Goal: Answer question/provide support: Share knowledge or assist other users

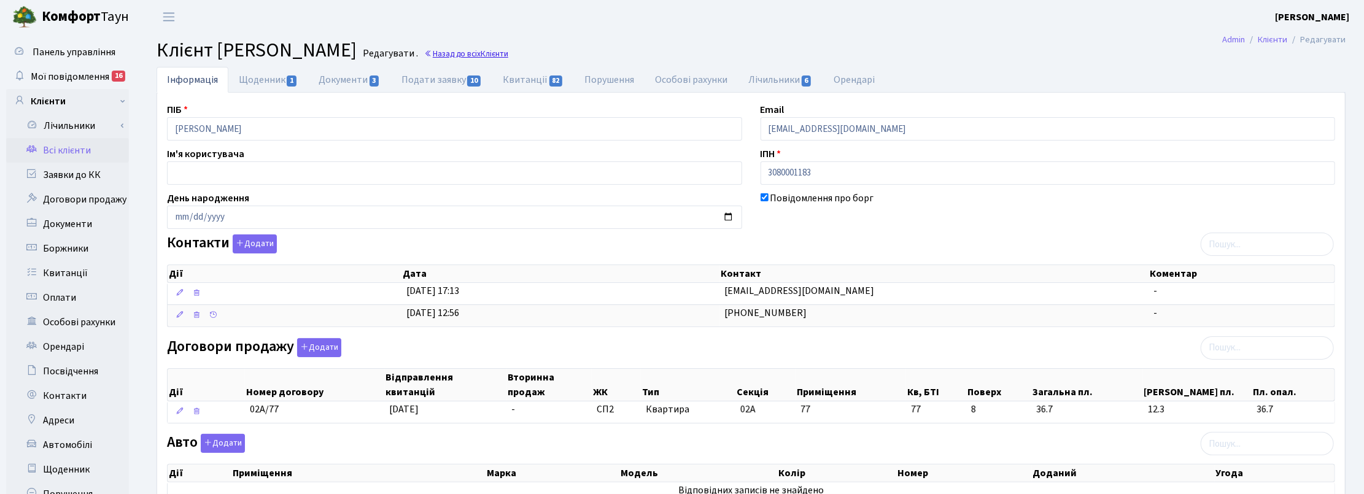
click at [508, 56] on span "Клієнти" at bounding box center [495, 54] width 28 height 12
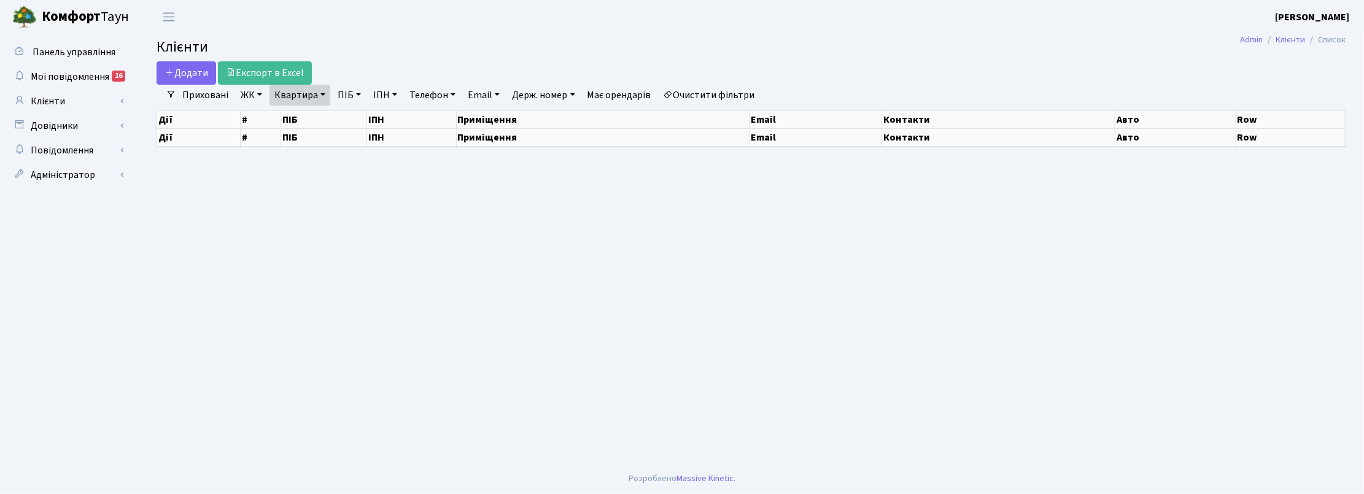
select select "25"
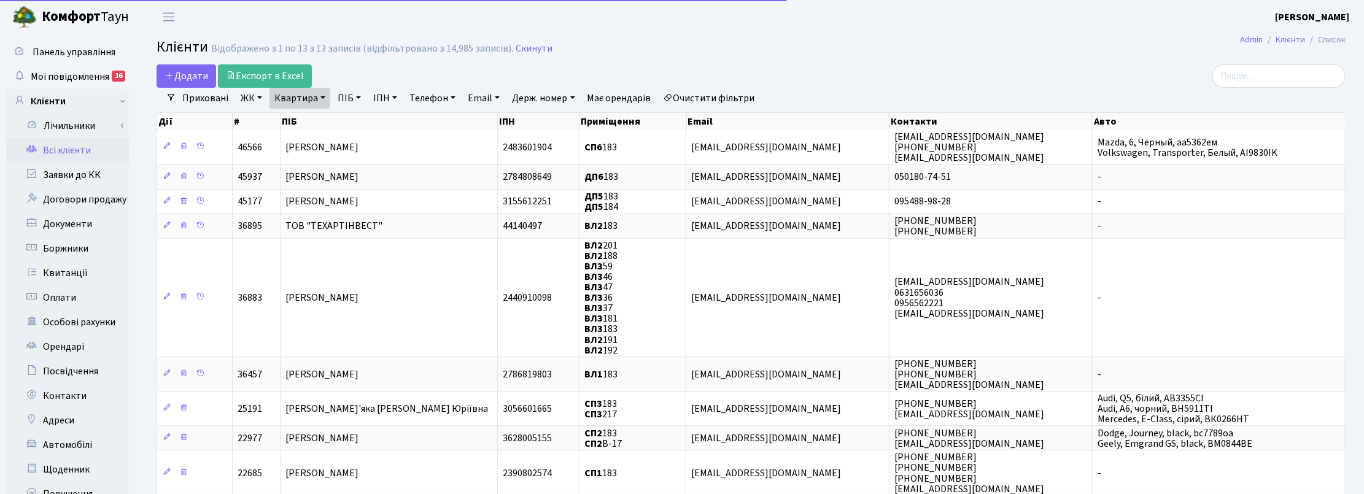
click at [320, 96] on link "Квартира" at bounding box center [300, 98] width 61 height 21
click at [308, 126] on input "183" at bounding box center [306, 122] width 72 height 23
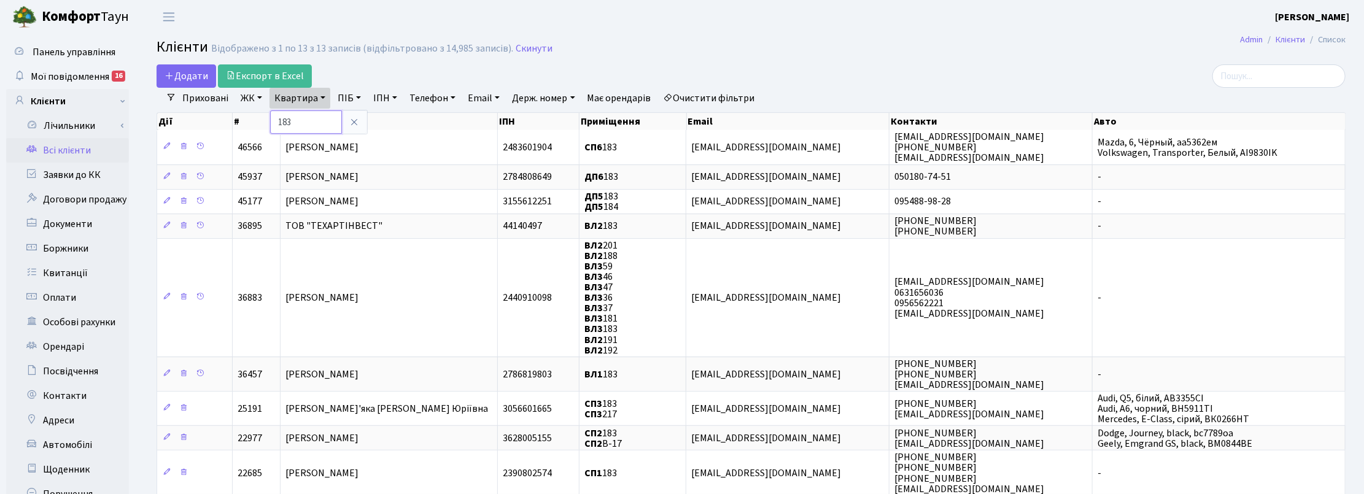
drag, startPoint x: 293, startPoint y: 123, endPoint x: 268, endPoint y: 112, distance: 28.3
click at [275, 121] on input "183" at bounding box center [306, 122] width 72 height 23
type input "5-584"
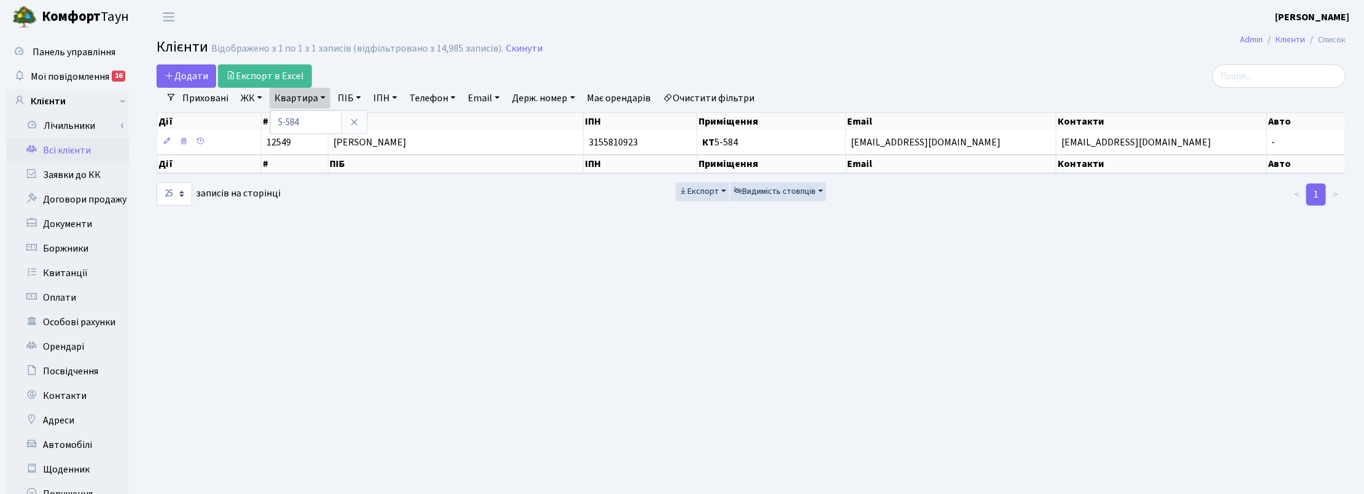
click at [793, 427] on main "Admin Клієнти Список Клієнти Відображено з 1 по 1 з 1 записів (відфільтровано з…" at bounding box center [751, 310] width 1226 height 553
click at [84, 71] on span "Мої повідомлення" at bounding box center [70, 77] width 79 height 14
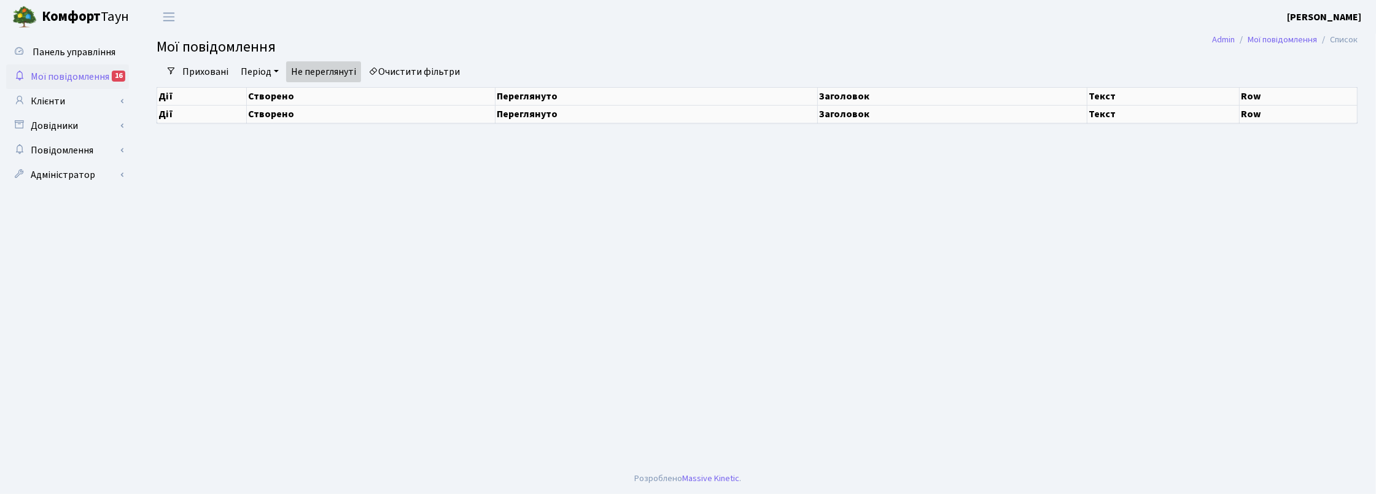
select select "25"
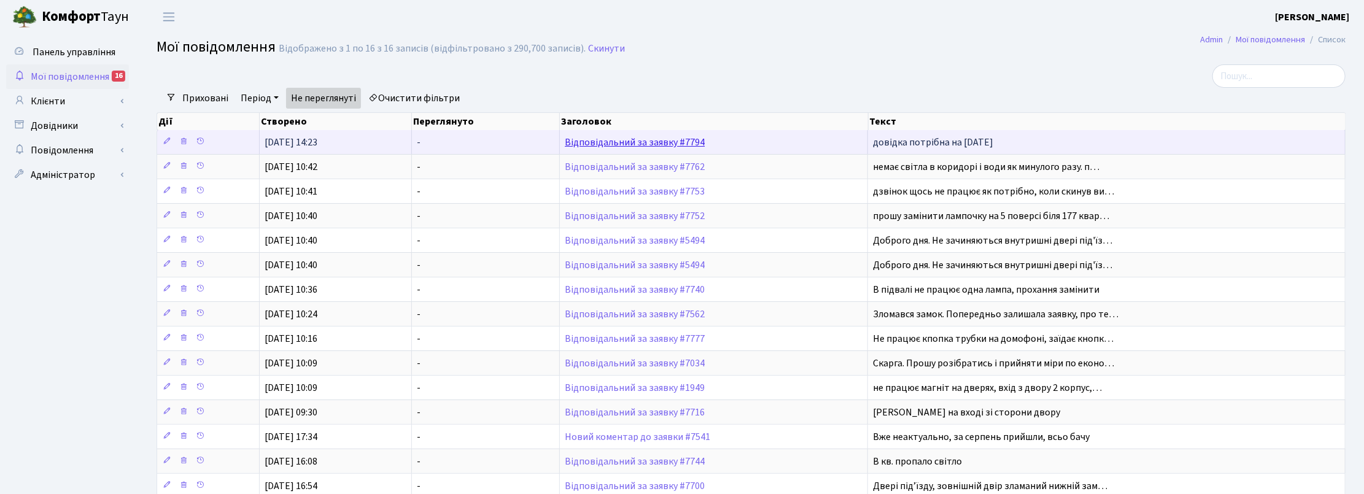
click at [673, 139] on link "Відповідальний за заявку #7794" at bounding box center [635, 143] width 140 height 14
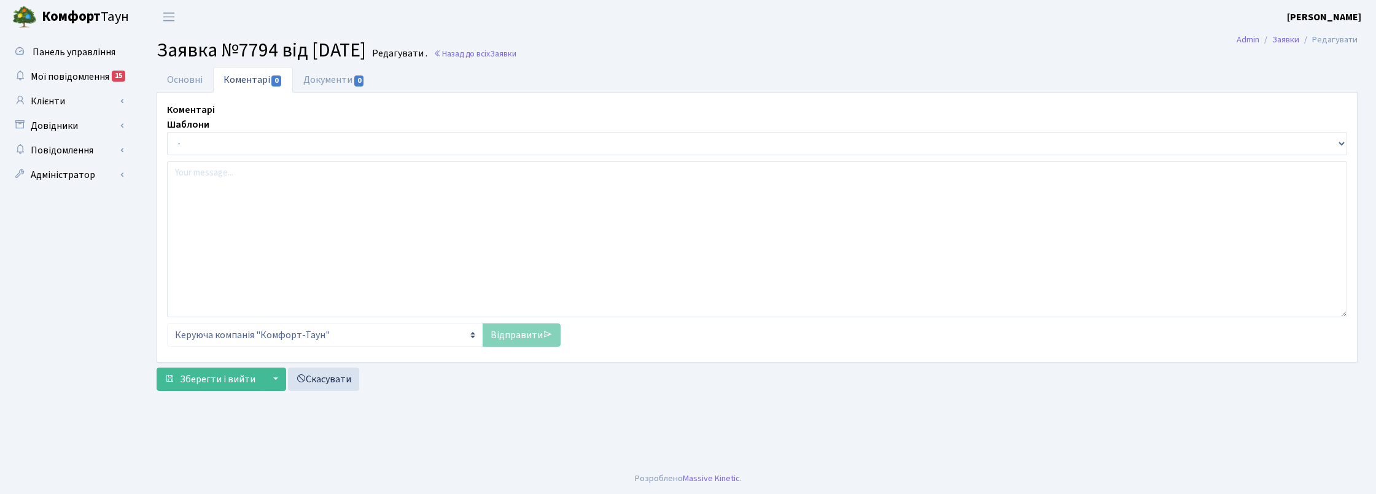
select select "17566"
select select "35"
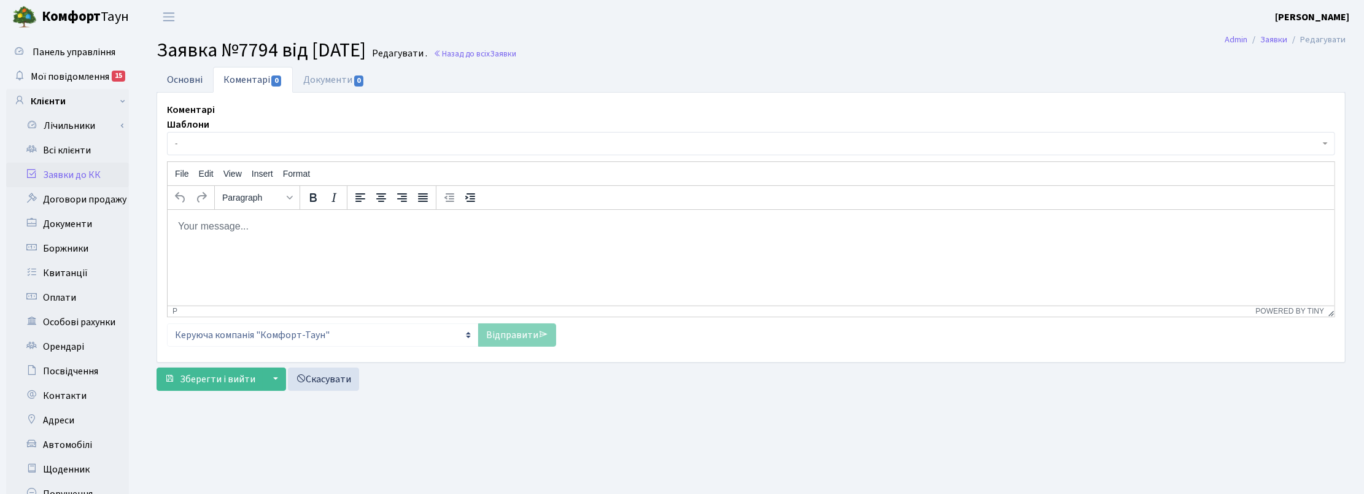
click at [182, 80] on link "Основні" at bounding box center [185, 79] width 56 height 25
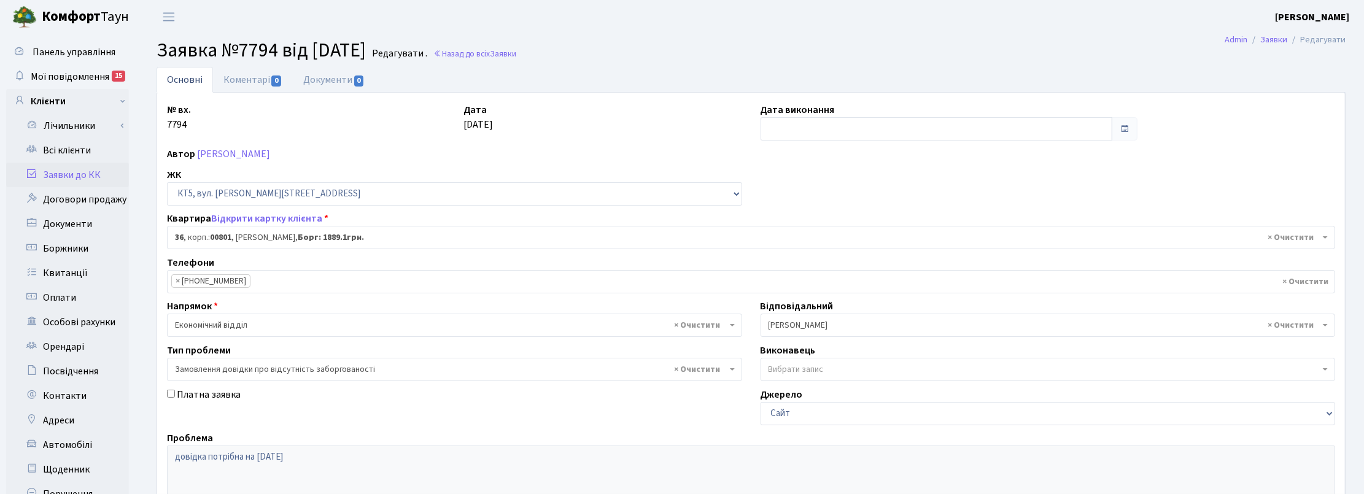
click at [677, 412] on div "Платна заявка" at bounding box center [455, 406] width 594 height 38
click at [1289, 74] on ul "Основні Коментарі 0 Документи 0" at bounding box center [751, 80] width 1189 height 26
click at [74, 146] on link "Всі клієнти" at bounding box center [67, 150] width 123 height 25
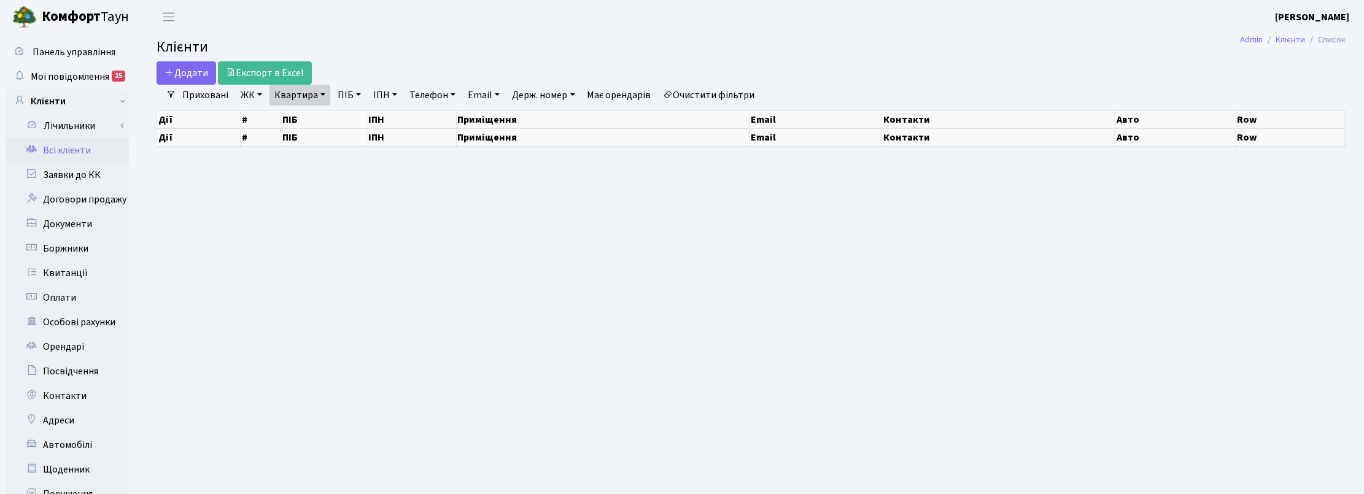
select select "25"
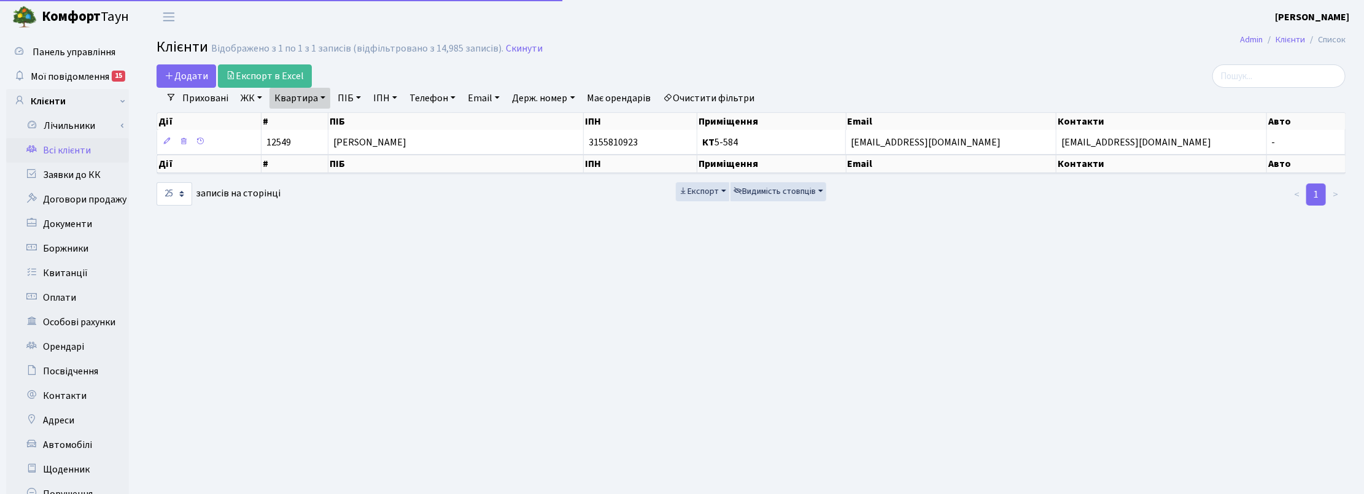
click at [323, 95] on link "Квартира" at bounding box center [300, 98] width 61 height 21
drag, startPoint x: 319, startPoint y: 120, endPoint x: 262, endPoint y: 105, distance: 59.6
click at [268, 114] on div "Додати Експорт в Excel Фільтри Приховані ЖК ТХ, вул. [PERSON_NAME], 1/2 КТ, вул…" at bounding box center [751, 135] width 1208 height 142
click at [284, 99] on link "Квартира" at bounding box center [300, 98] width 61 height 21
type input "356"
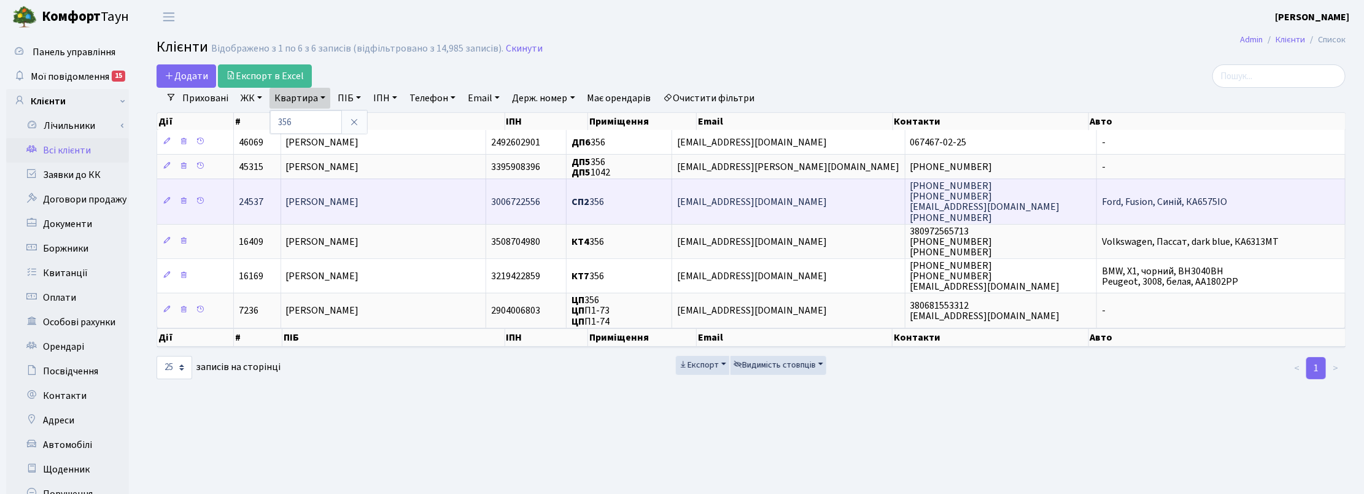
click at [317, 204] on span "Головчук Євгеній Володимирович" at bounding box center [322, 202] width 73 height 14
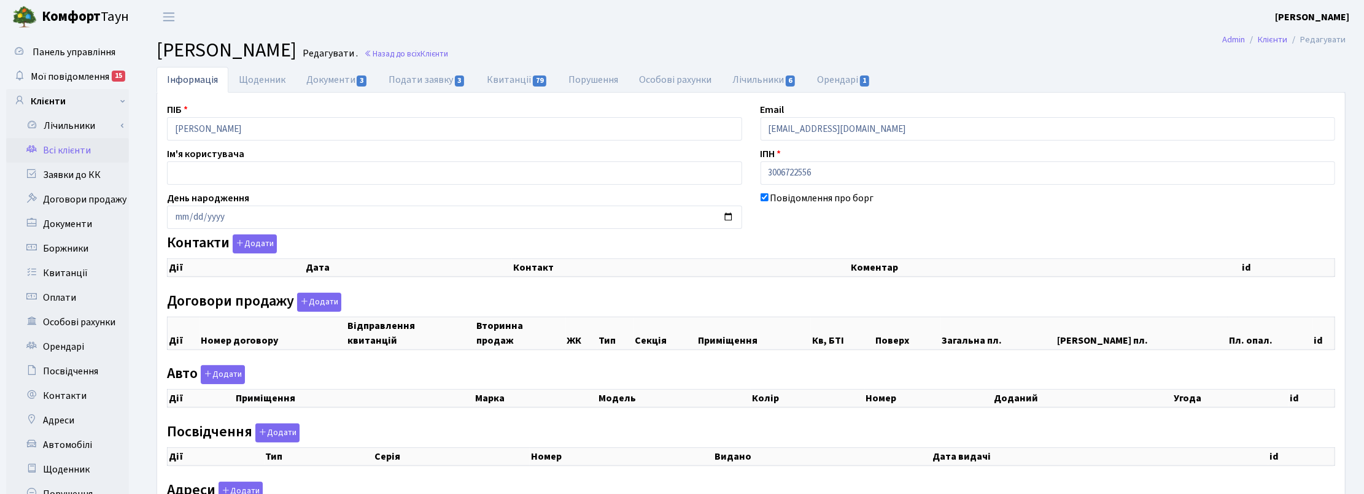
checkbox input "true"
select select "25"
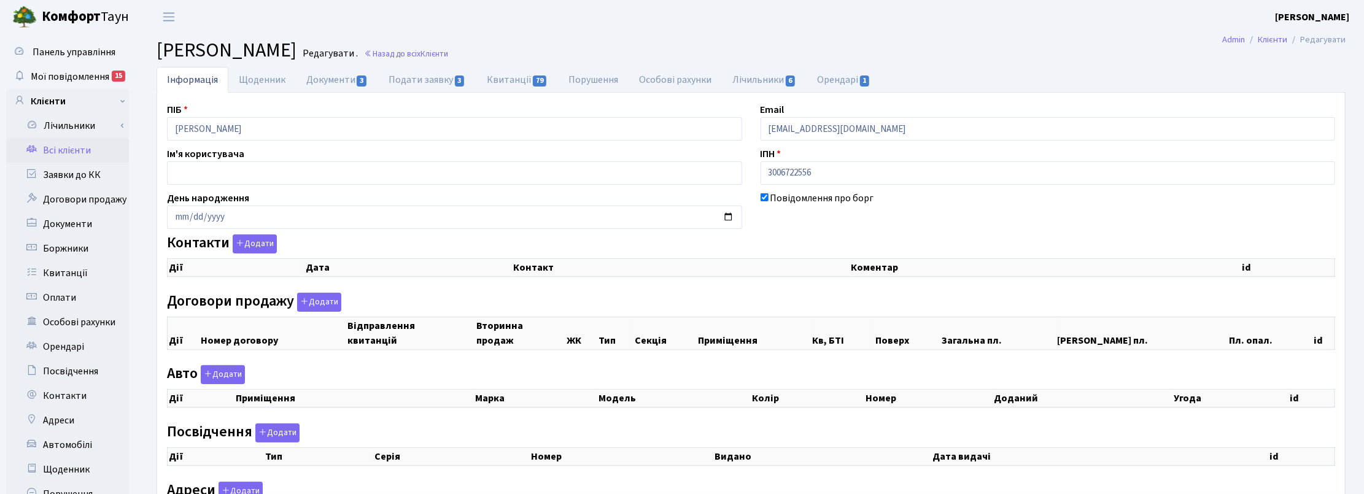
select select "25"
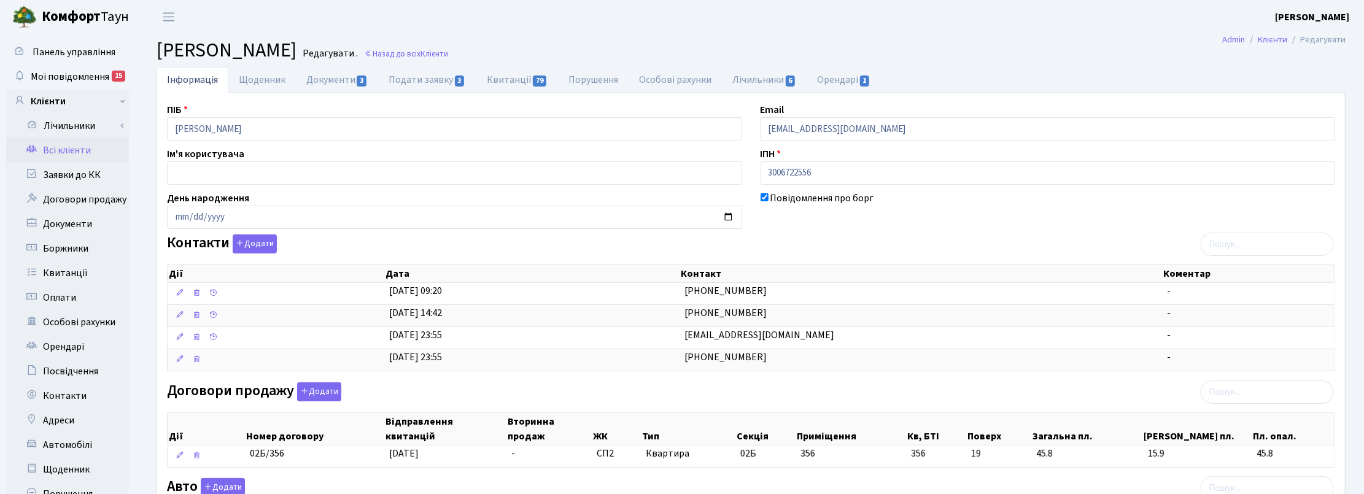
click at [805, 243] on div "Контакти Додати Дії Дата Контакт Коментар Дії Дата Контакт Коментар" at bounding box center [751, 306] width 1187 height 142
click at [261, 243] on button "Додати" at bounding box center [255, 244] width 44 height 19
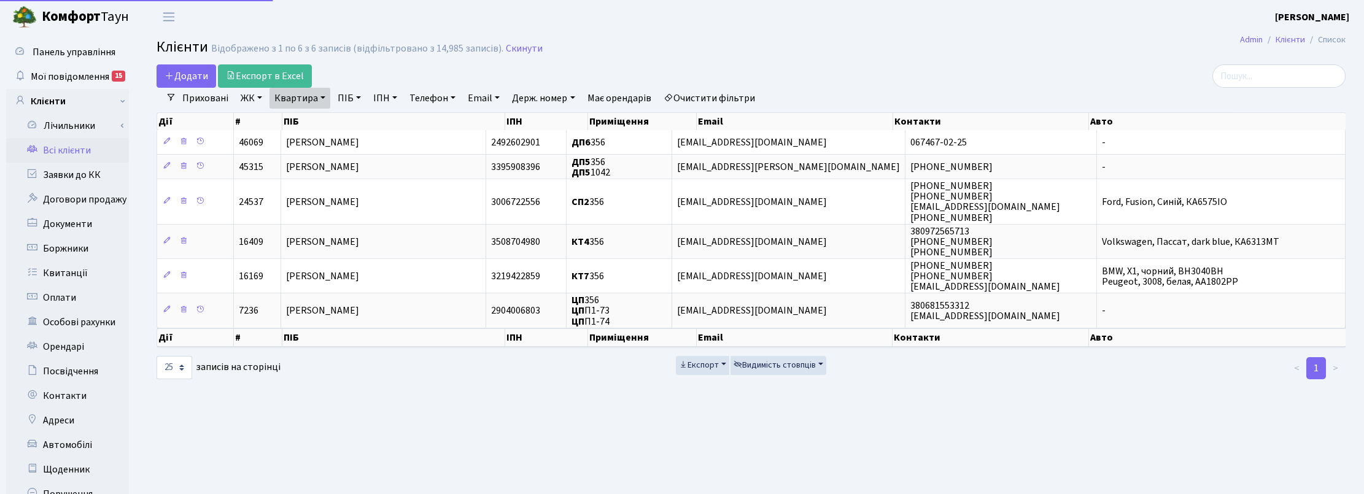
select select "25"
click at [321, 97] on link "Квартира" at bounding box center [300, 98] width 61 height 21
drag, startPoint x: 292, startPoint y: 122, endPoint x: 271, endPoint y: 120, distance: 21.0
click at [271, 120] on input "356" at bounding box center [306, 122] width 72 height 23
type input "147"
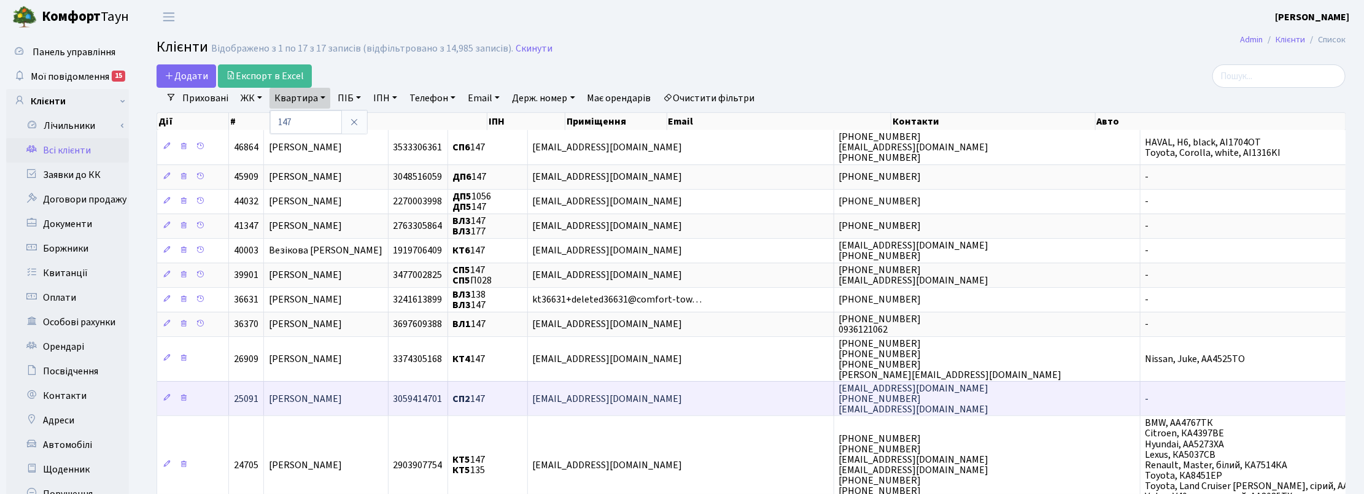
click at [342, 404] on span "[PERSON_NAME]" at bounding box center [305, 399] width 73 height 14
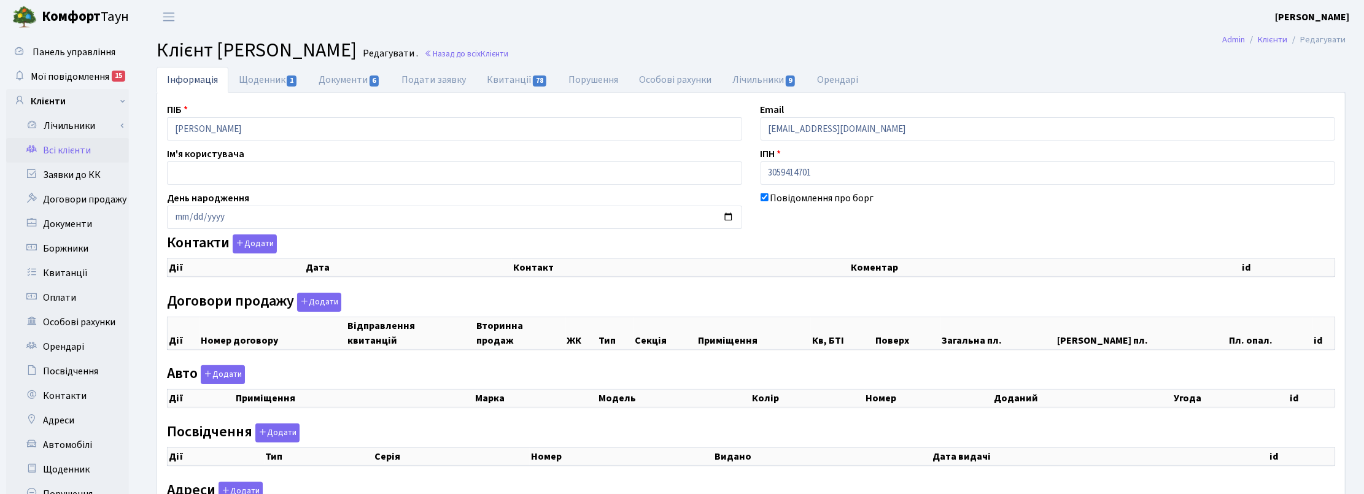
checkbox input "true"
select select "25"
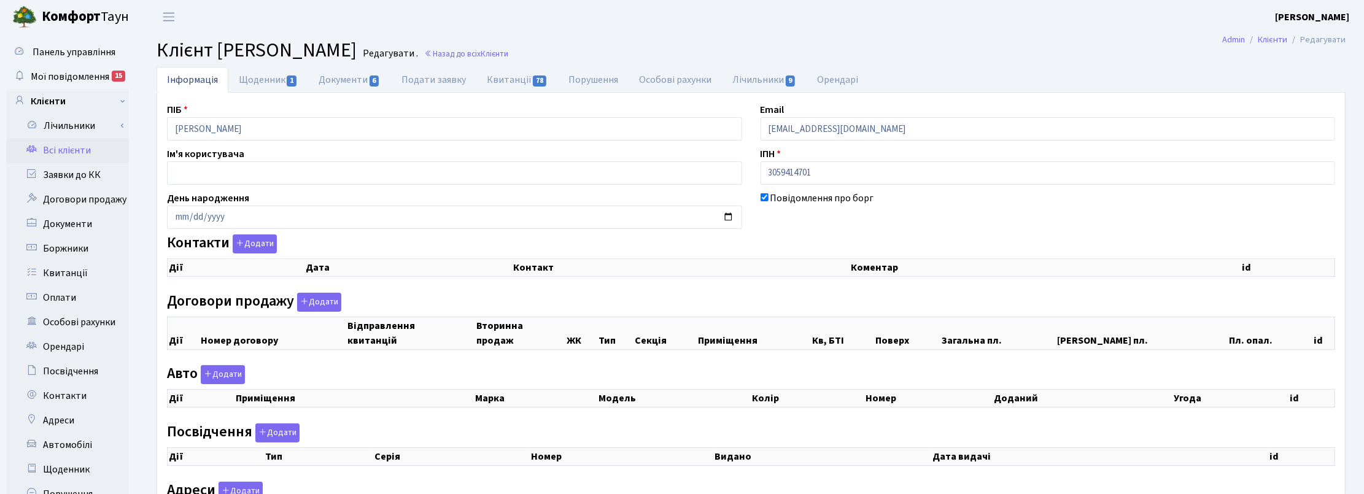
select select "25"
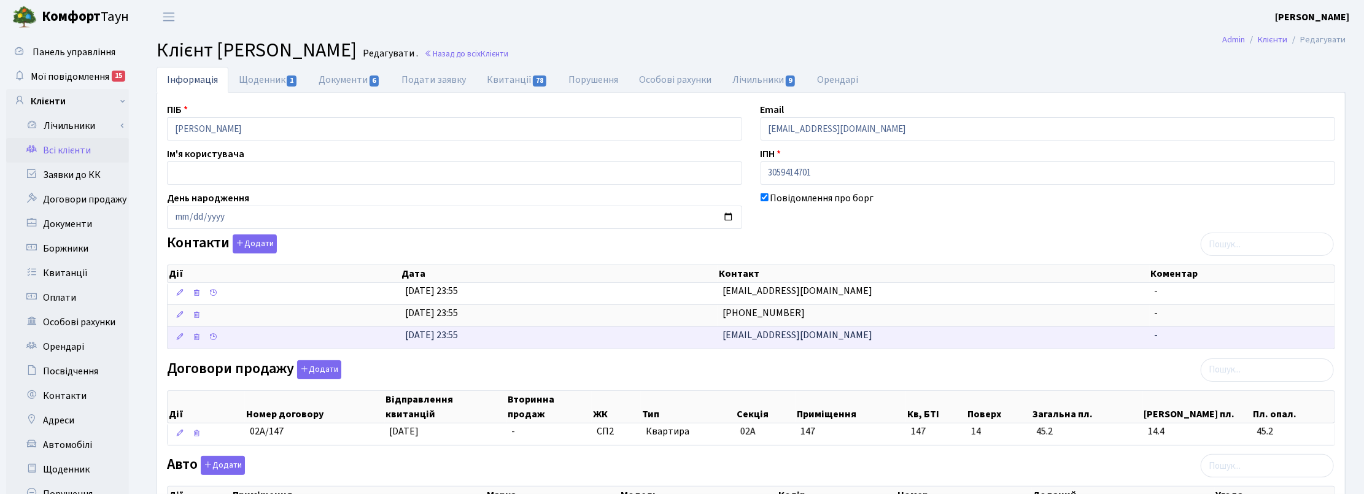
click at [799, 342] on span "[EMAIL_ADDRESS][DOMAIN_NAME]" at bounding box center [798, 335] width 150 height 14
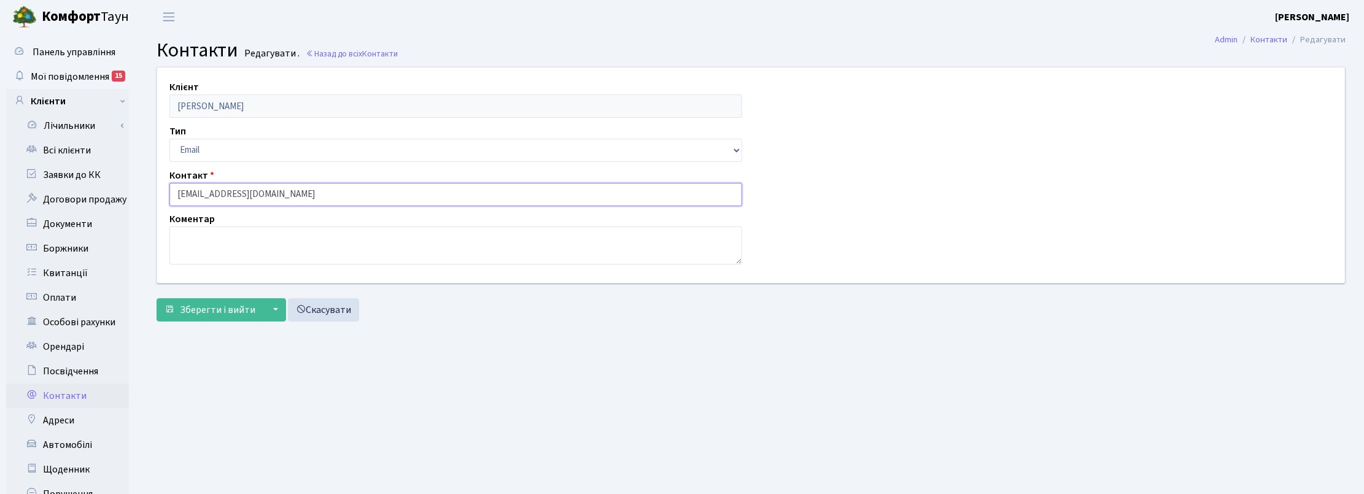
drag, startPoint x: 275, startPoint y: 194, endPoint x: 130, endPoint y: 190, distance: 144.9
click at [130, 190] on div "Панель управління Мої повідомлення 15 Клієнти Лічильники" at bounding box center [682, 310] width 1364 height 553
click at [72, 74] on span "Мої повідомлення" at bounding box center [70, 77] width 79 height 14
click at [204, 192] on input "text" at bounding box center [455, 194] width 573 height 23
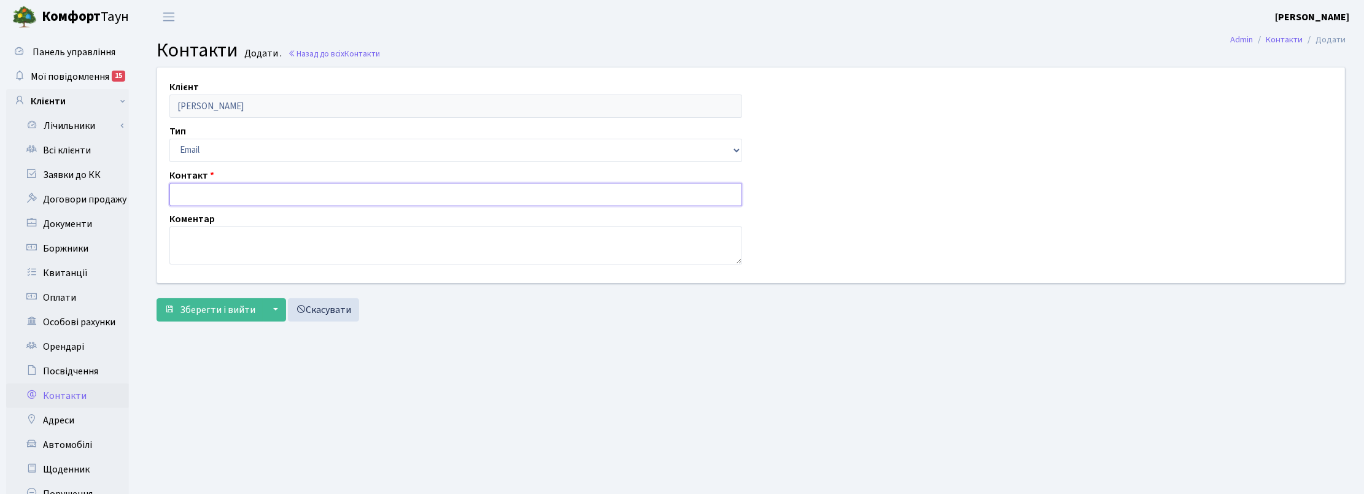
paste input "helga0087@gmail.com"
type input "helga0087@gmail.com"
click at [215, 243] on textarea at bounding box center [455, 246] width 573 height 38
type textarea "Ольга (сестра)"
click at [219, 313] on span "Зберегти і вийти" at bounding box center [218, 310] width 76 height 14
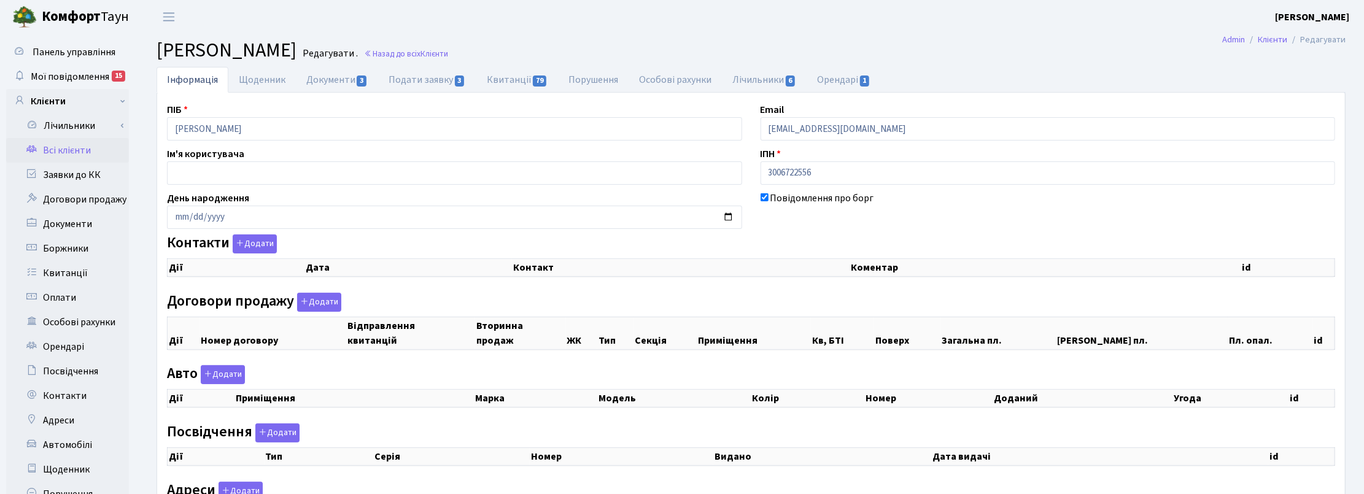
checkbox input "true"
select select "25"
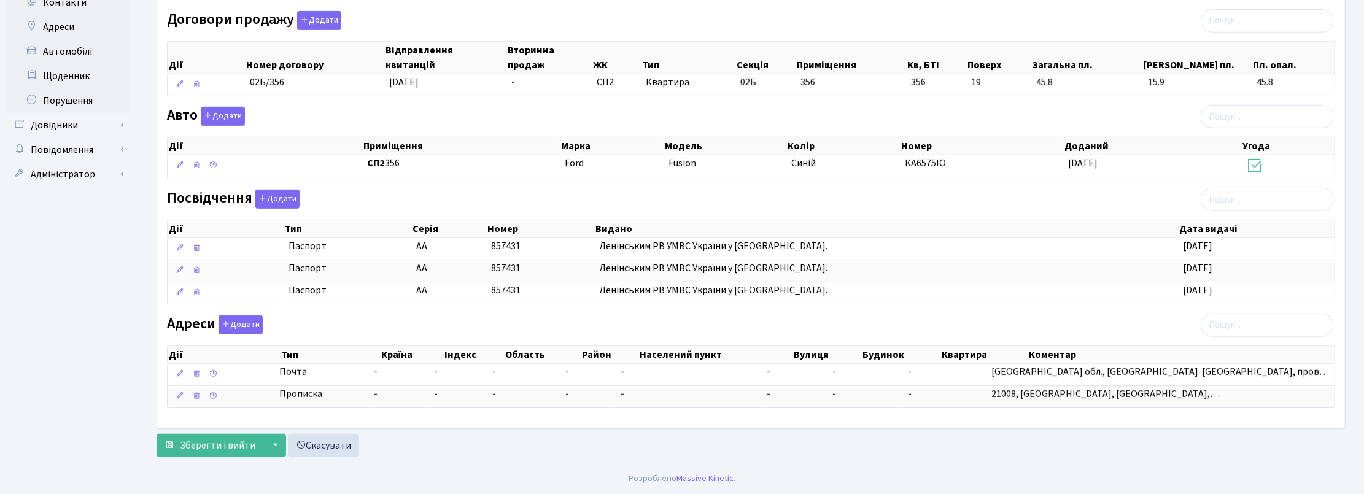
scroll to position [402, 0]
click at [228, 446] on span "Зберегти і вийти" at bounding box center [218, 446] width 76 height 14
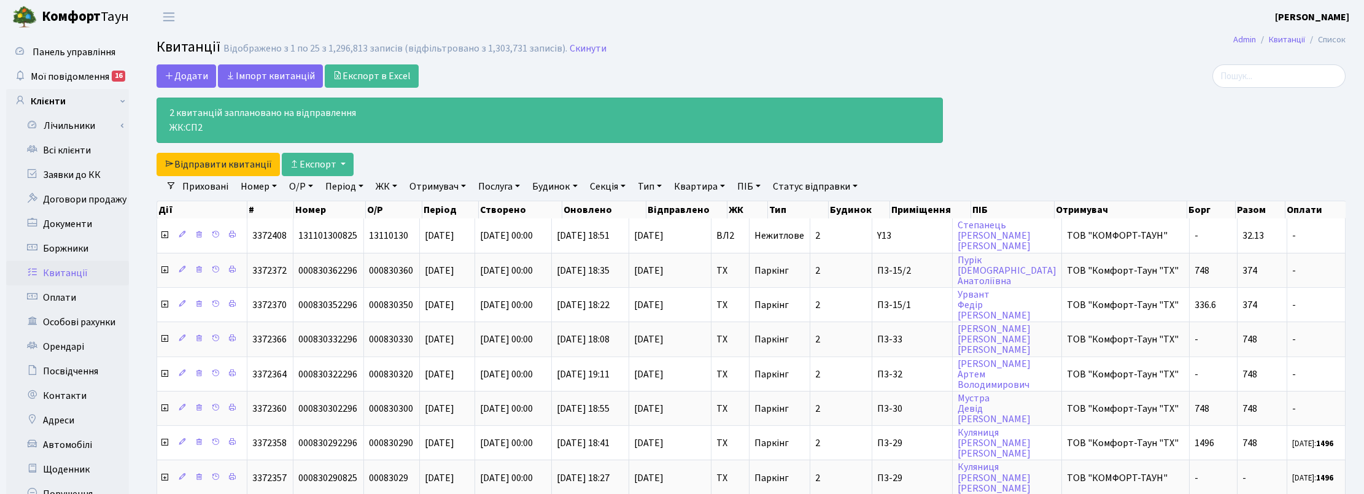
select select "25"
click at [589, 43] on link "Скинути" at bounding box center [588, 49] width 37 height 12
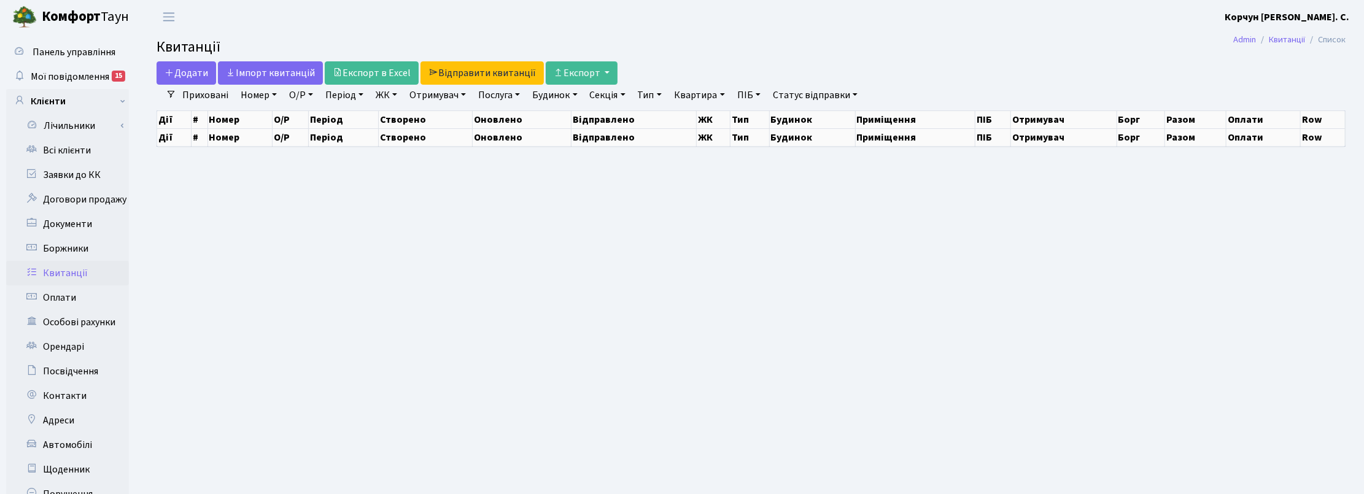
select select "25"
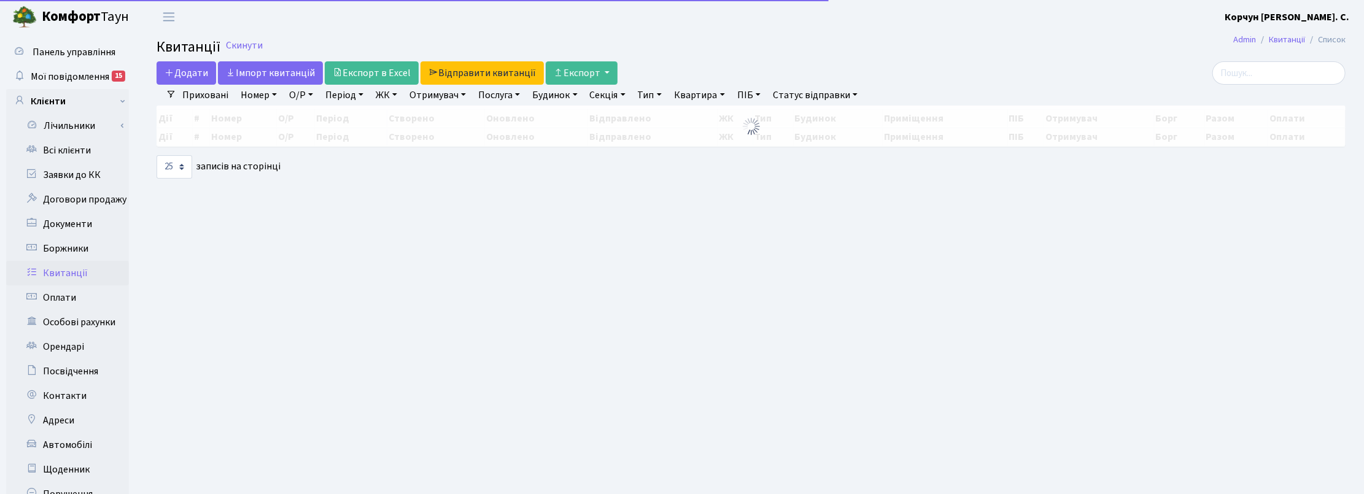
click at [725, 95] on link "Квартира" at bounding box center [699, 95] width 61 height 21
click at [724, 117] on input "text" at bounding box center [706, 118] width 72 height 23
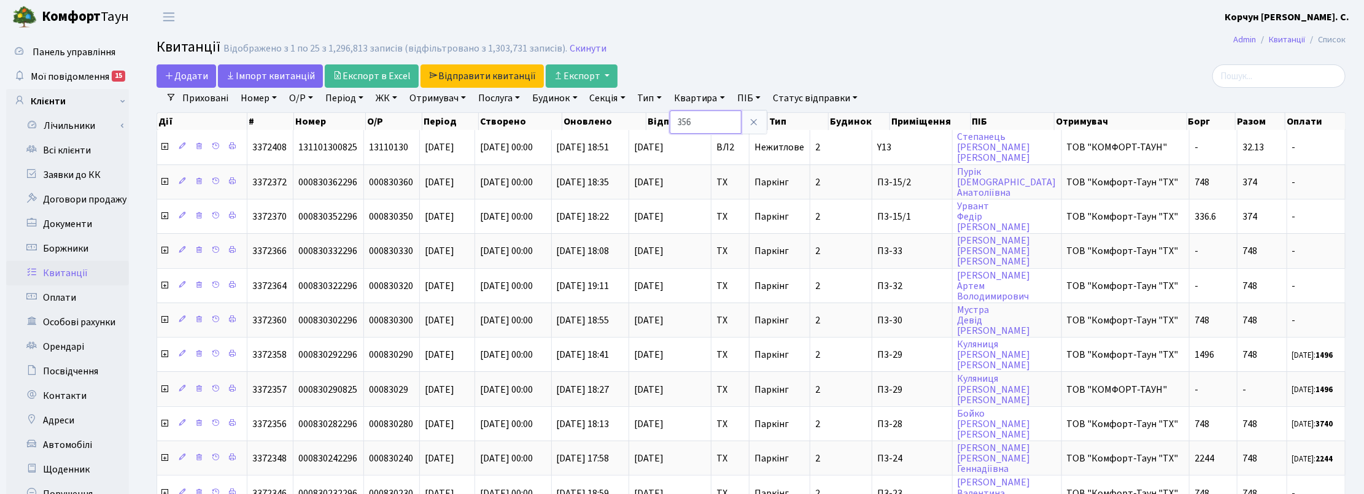
type input "356"
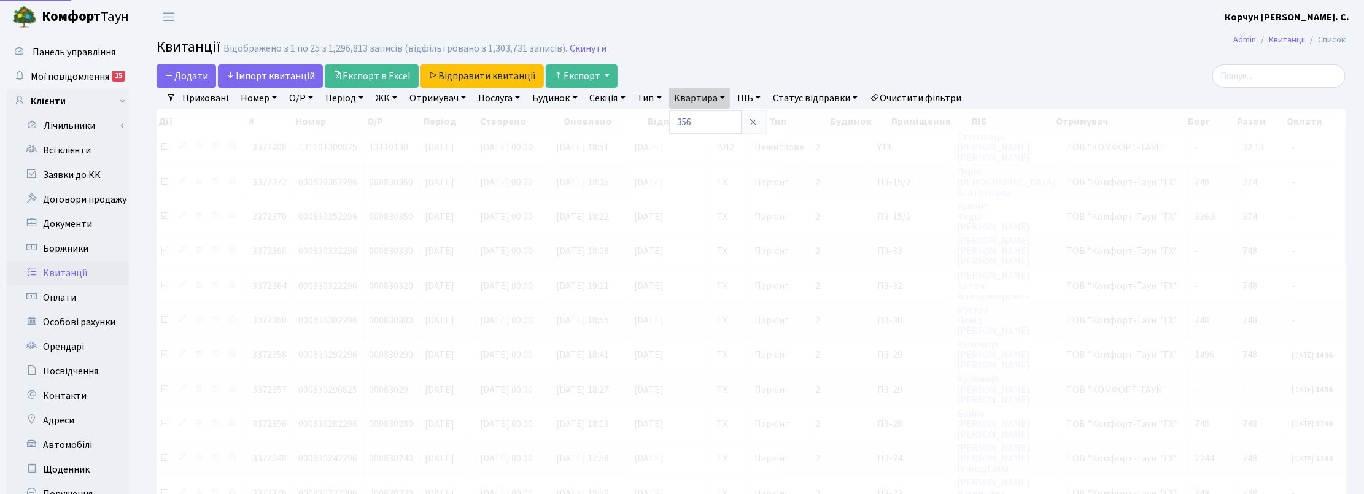
drag, startPoint x: 395, startPoint y: 94, endPoint x: 398, endPoint y: 100, distance: 6.9
click at [395, 94] on link "ЖК" at bounding box center [386, 98] width 31 height 21
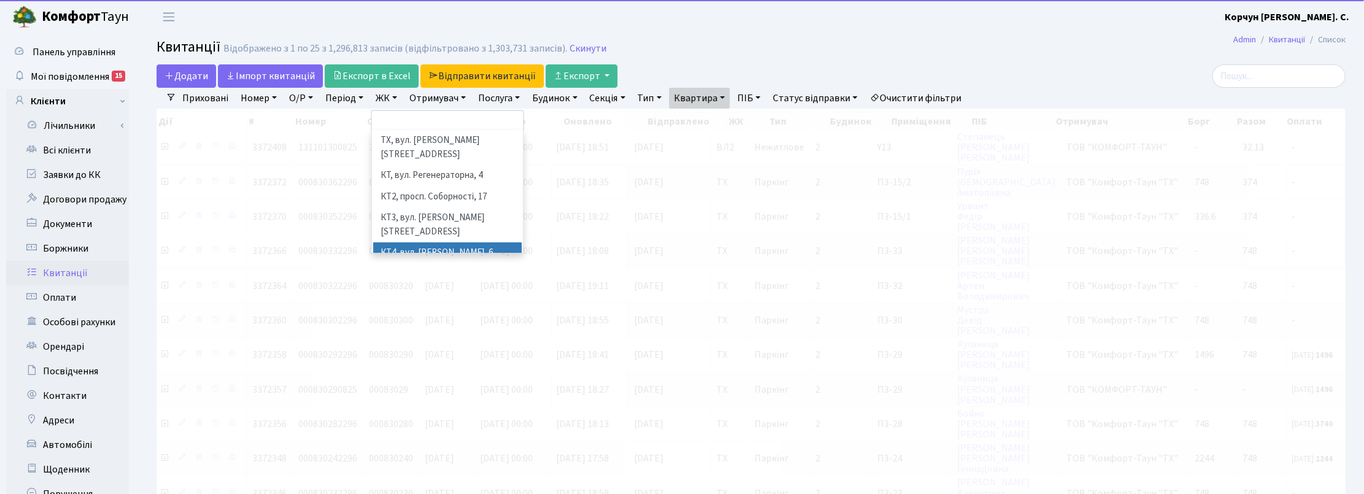
scroll to position [153, 0]
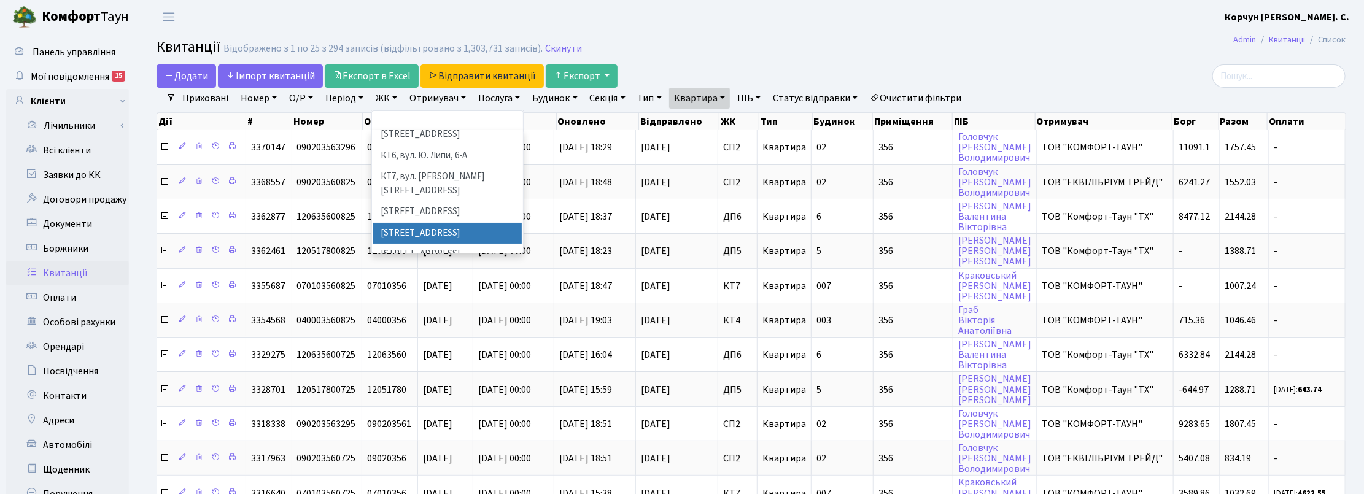
click at [404, 223] on li "[STREET_ADDRESS]" at bounding box center [447, 233] width 149 height 21
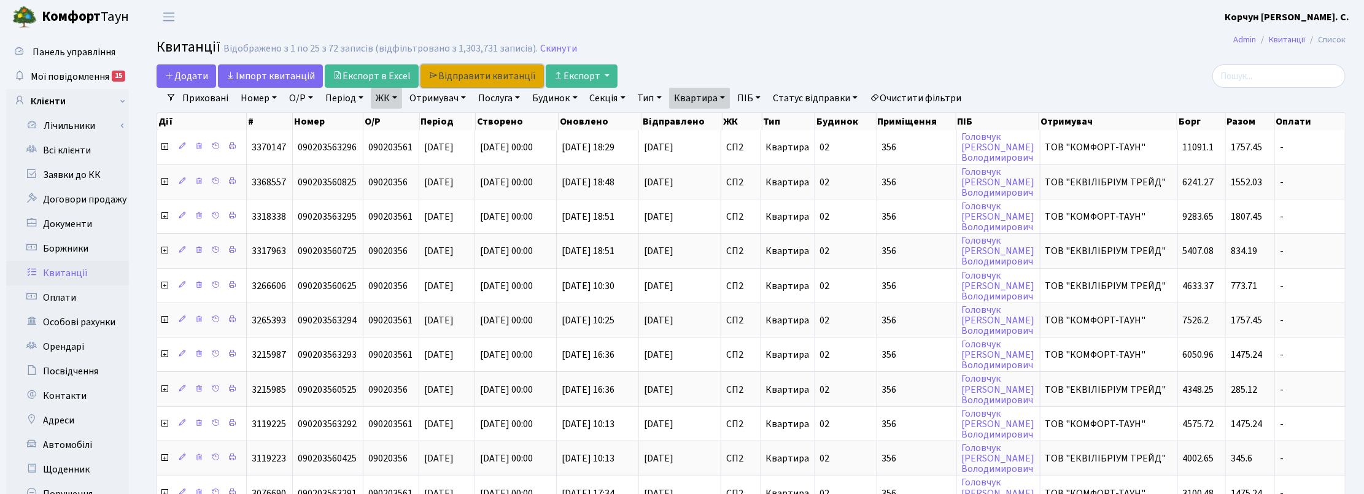
click at [475, 69] on link "Відправити квитанції" at bounding box center [482, 75] width 123 height 23
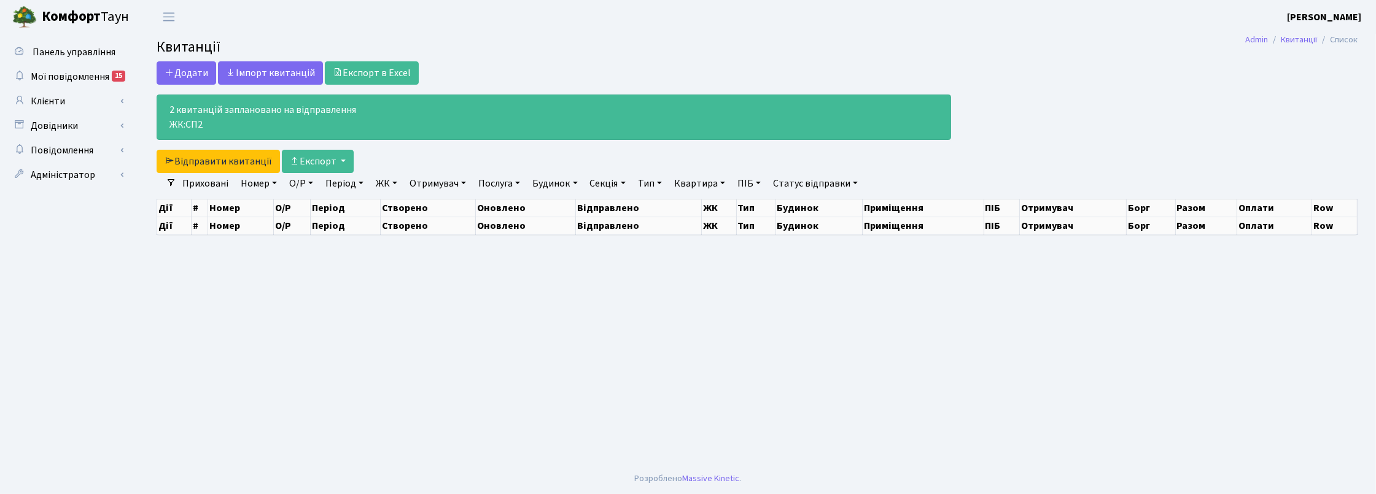
select select "25"
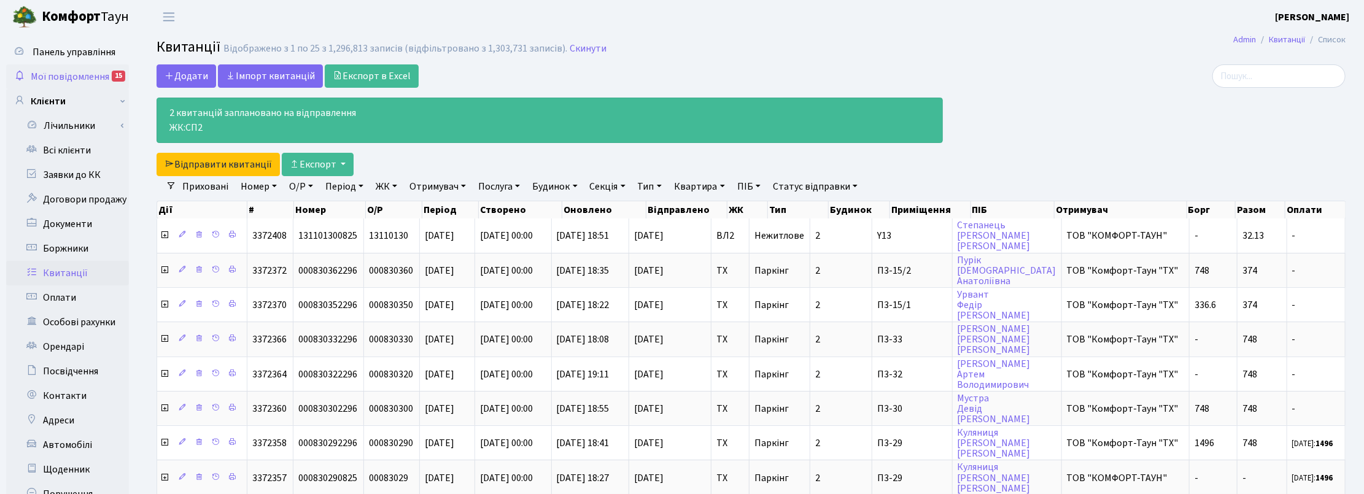
click at [57, 74] on span "Мої повідомлення" at bounding box center [70, 77] width 79 height 14
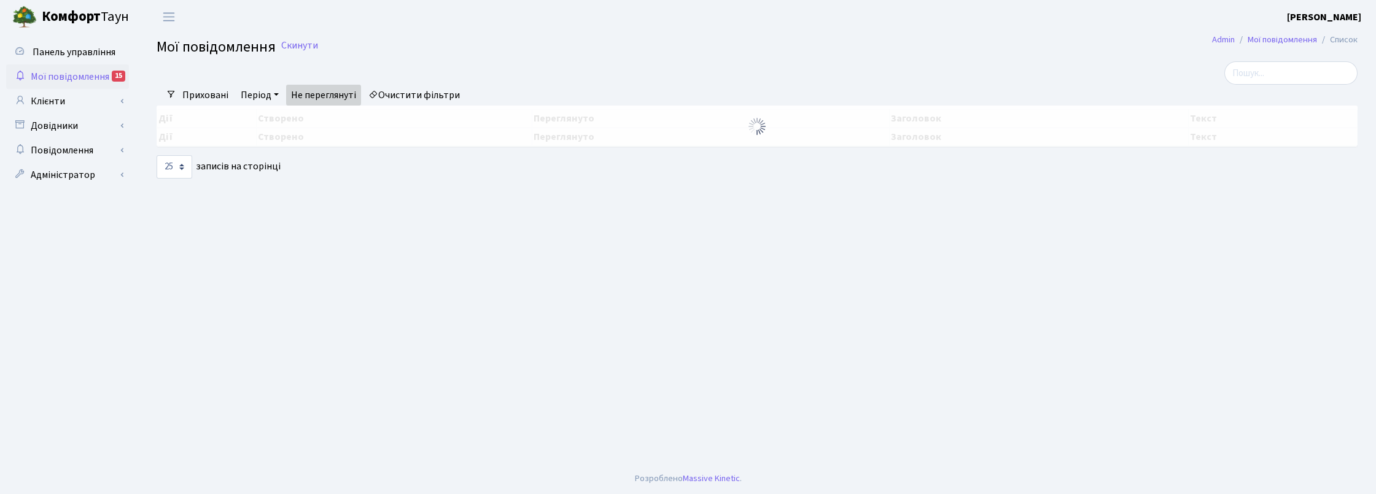
select select "25"
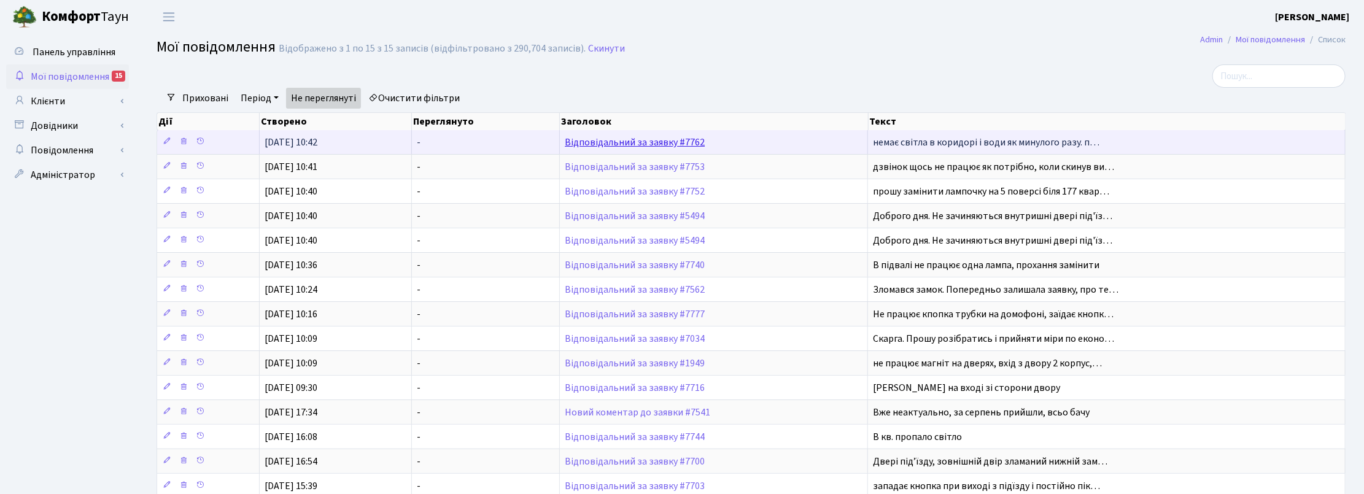
click at [645, 141] on link "Відповідальний за заявку #7762" at bounding box center [635, 143] width 140 height 14
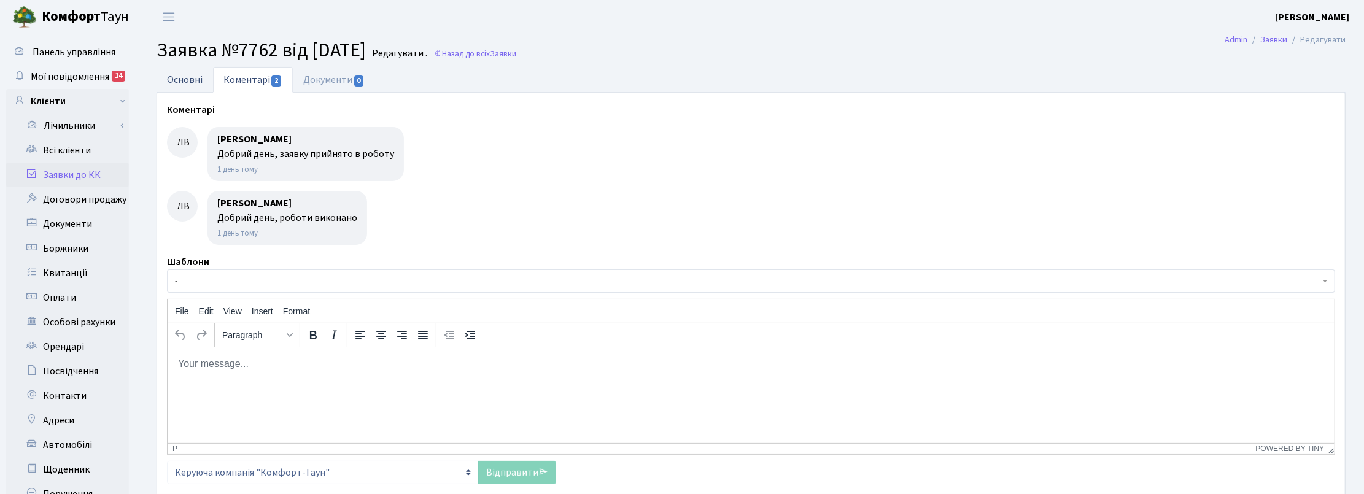
click at [185, 80] on link "Основні" at bounding box center [185, 79] width 56 height 25
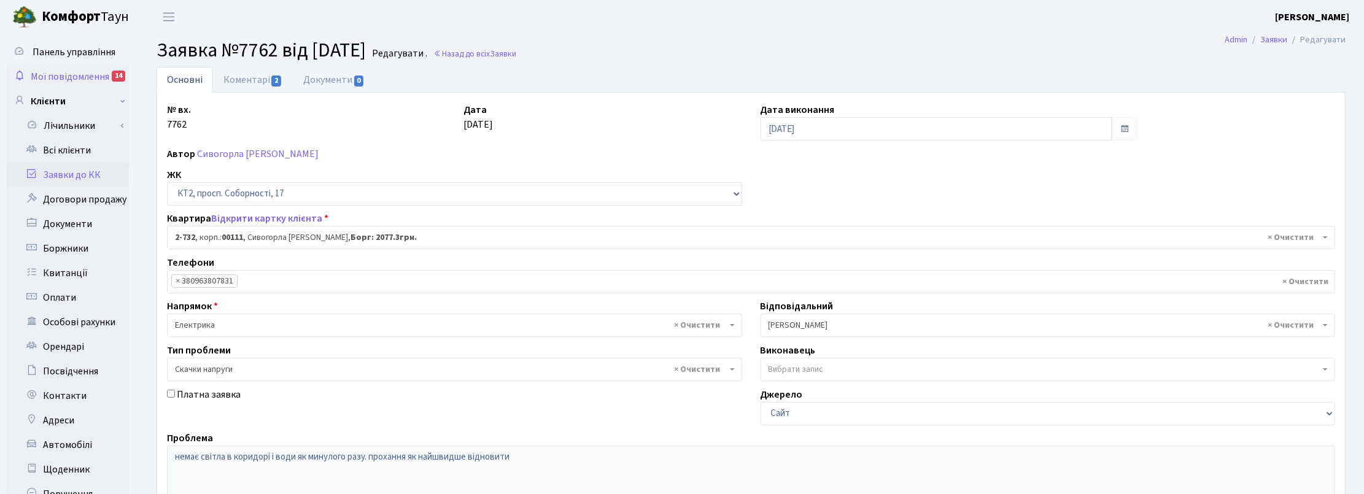
click at [83, 70] on span "Мої повідомлення" at bounding box center [70, 77] width 79 height 14
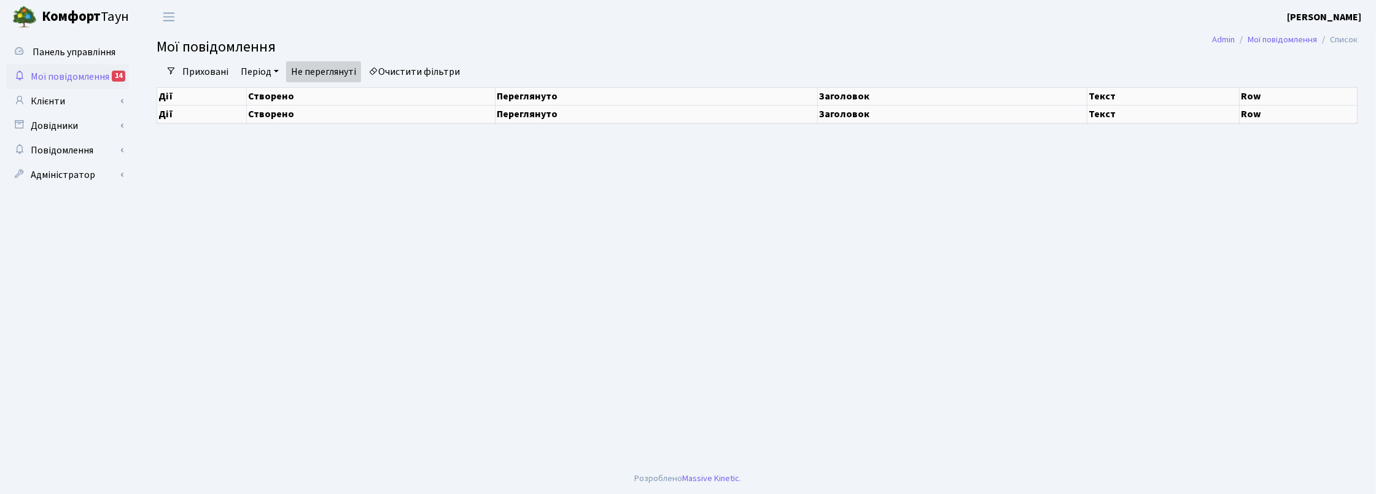
select select "25"
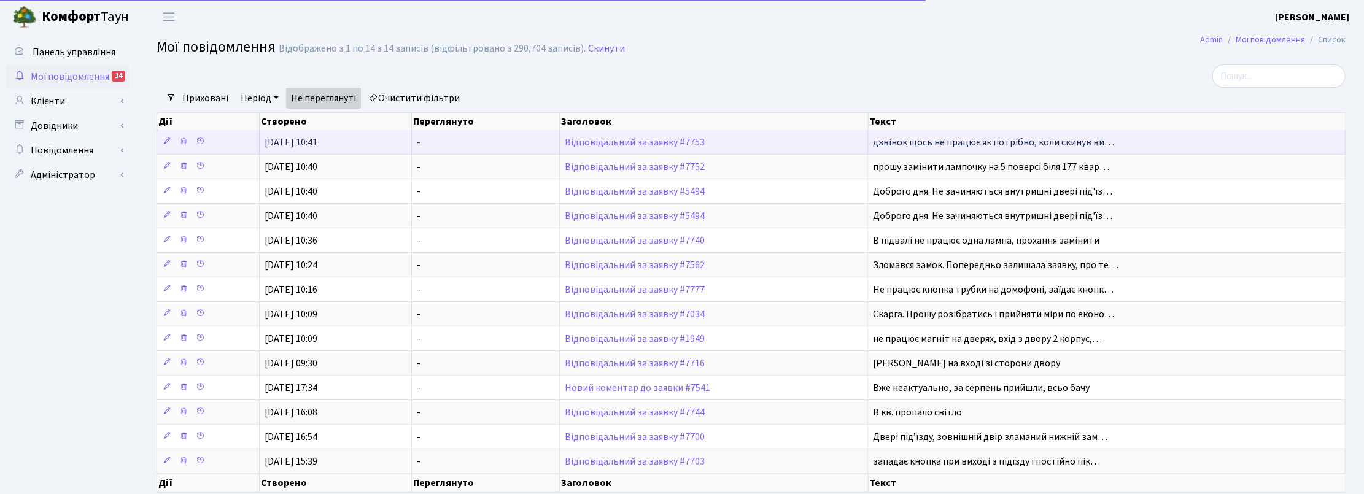
click at [593, 132] on td "Відповідальний за заявку #7753" at bounding box center [714, 142] width 308 height 24
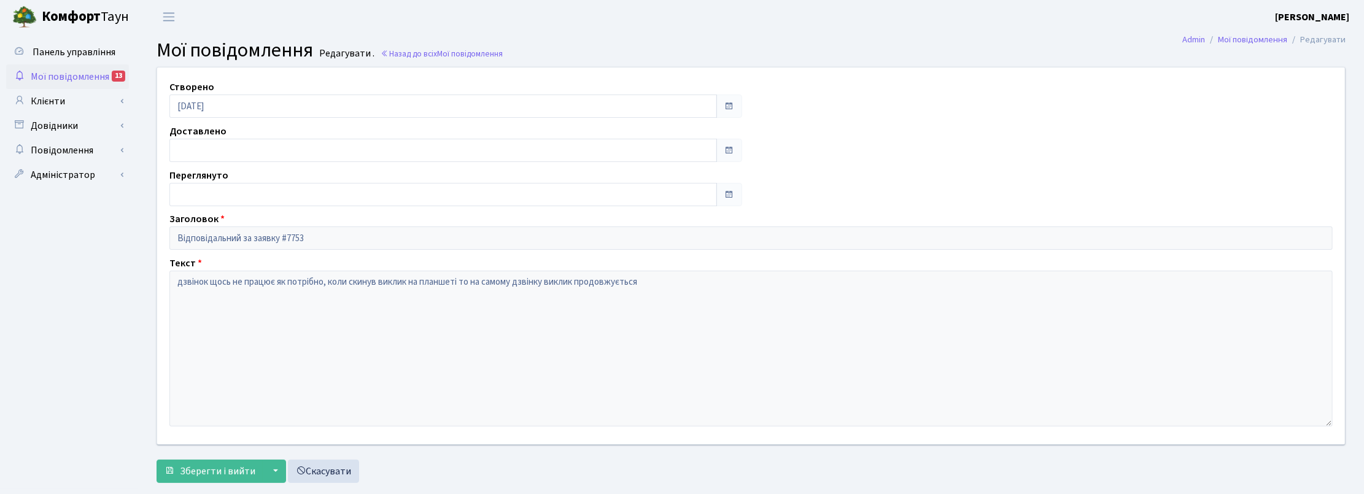
click at [58, 76] on span "Мої повідомлення" at bounding box center [70, 77] width 79 height 14
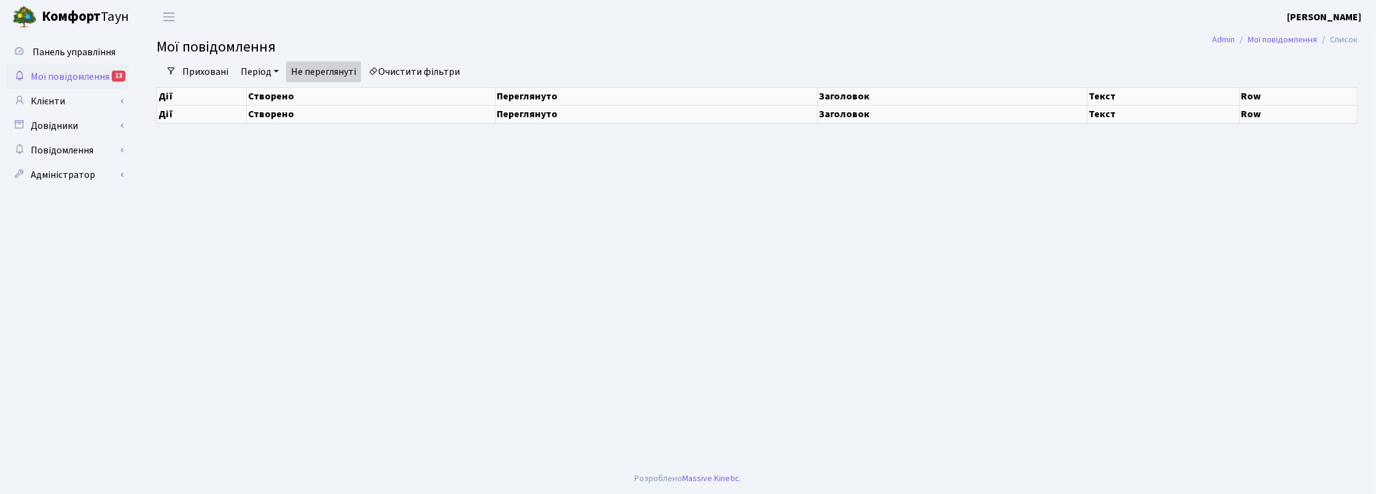
select select "25"
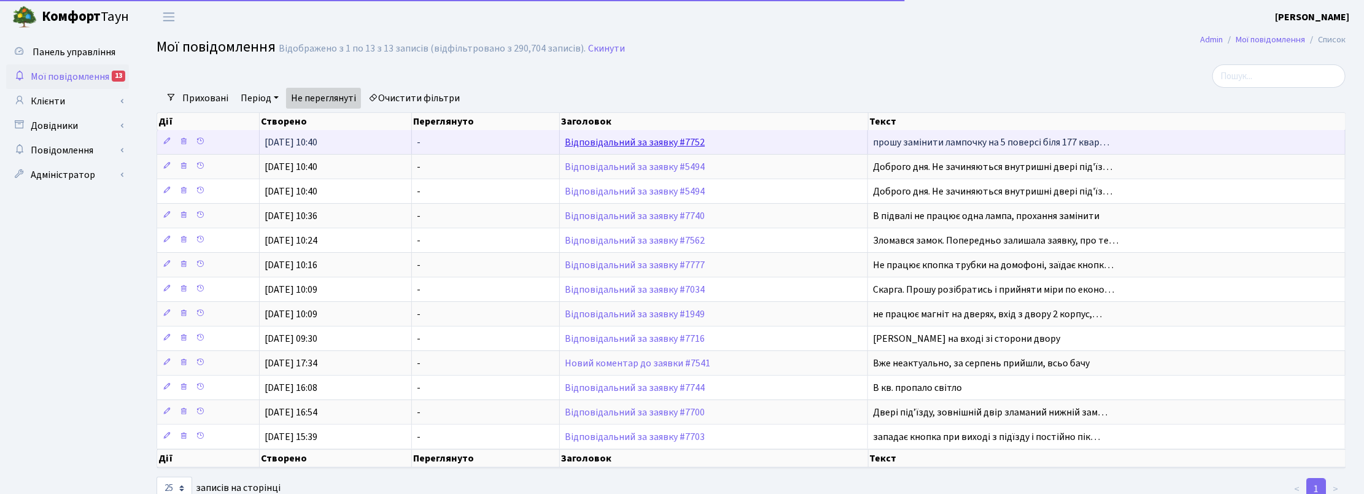
click at [629, 139] on link "Відповідальний за заявку #7752" at bounding box center [635, 143] width 140 height 14
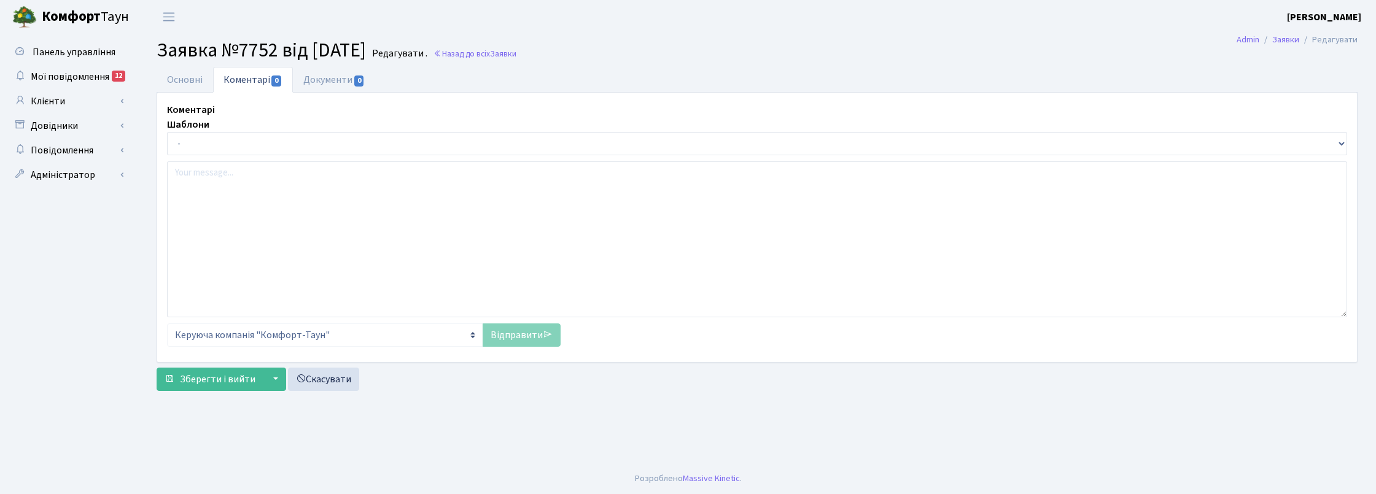
select select "6980"
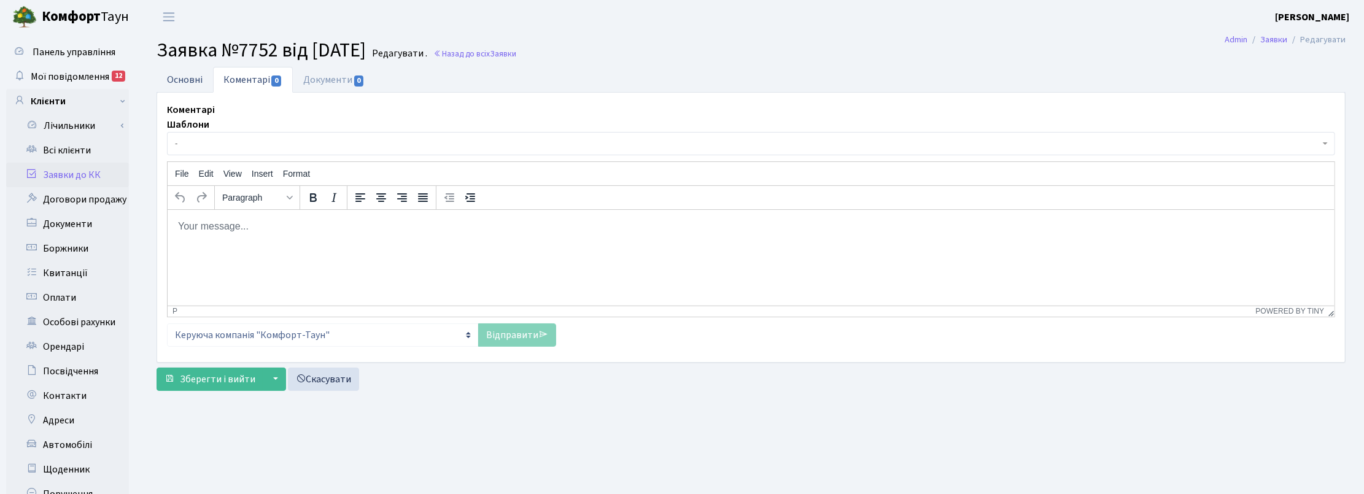
click at [193, 79] on link "Основні" at bounding box center [185, 79] width 56 height 25
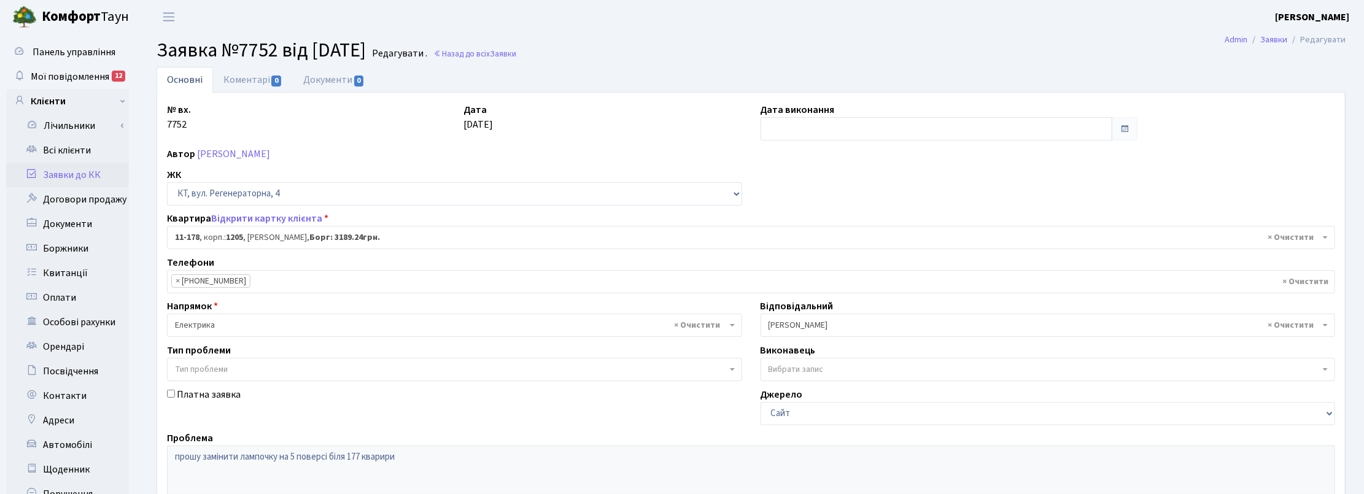
click at [713, 45] on h2 "Заявка №7752 від 07.09.2025 Редагувати . Назад до всіх Заявки" at bounding box center [751, 50] width 1189 height 23
click at [52, 72] on span "Мої повідомлення" at bounding box center [70, 77] width 79 height 14
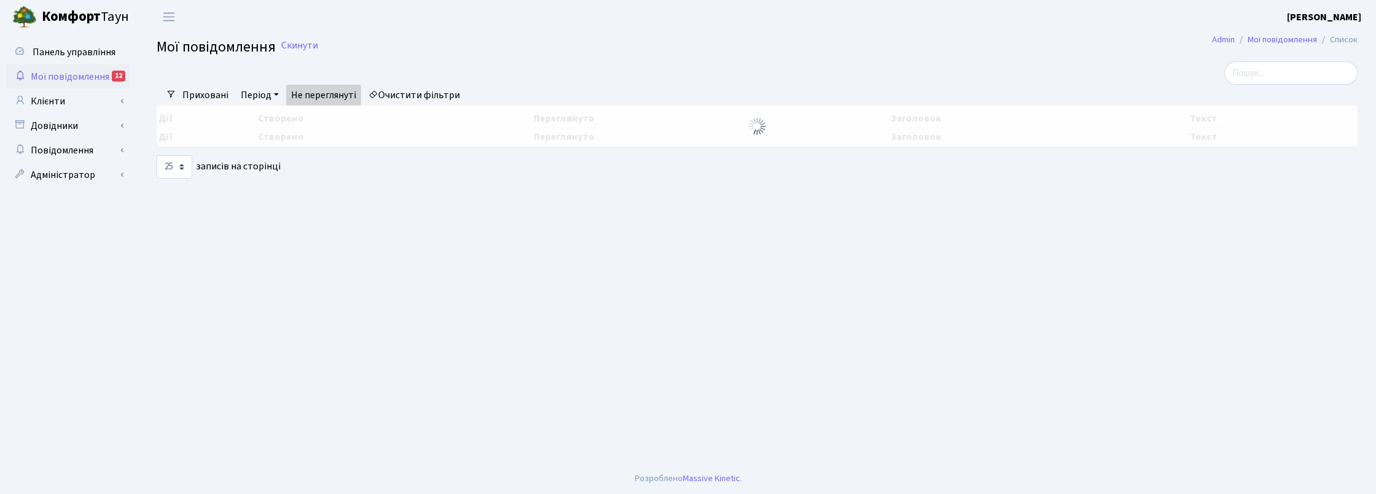
select select "25"
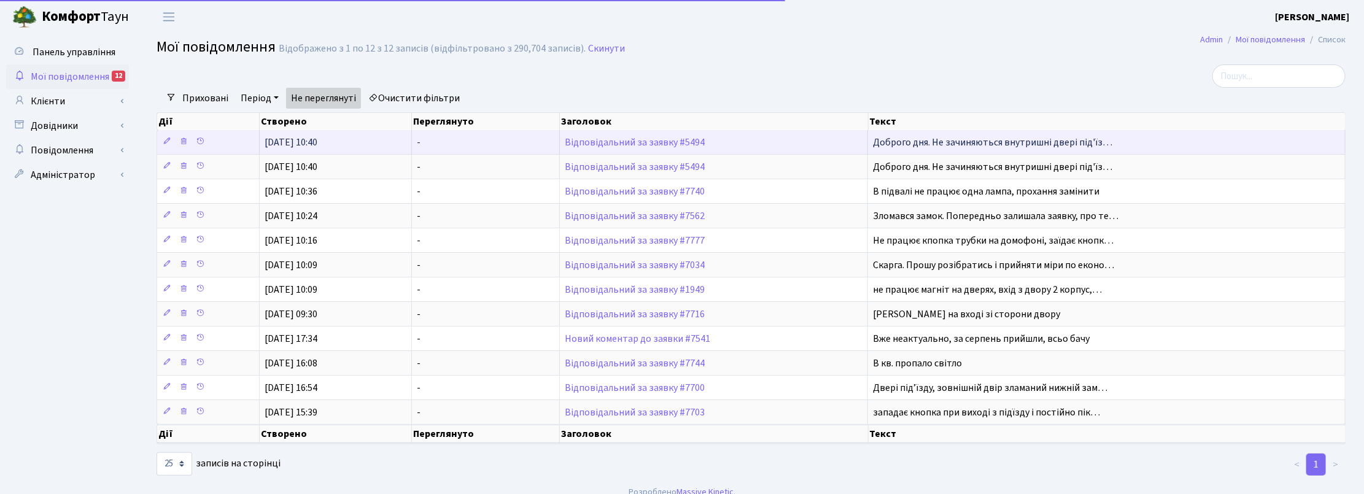
click at [654, 135] on td "Відповідальний за заявку #5494" at bounding box center [714, 142] width 308 height 24
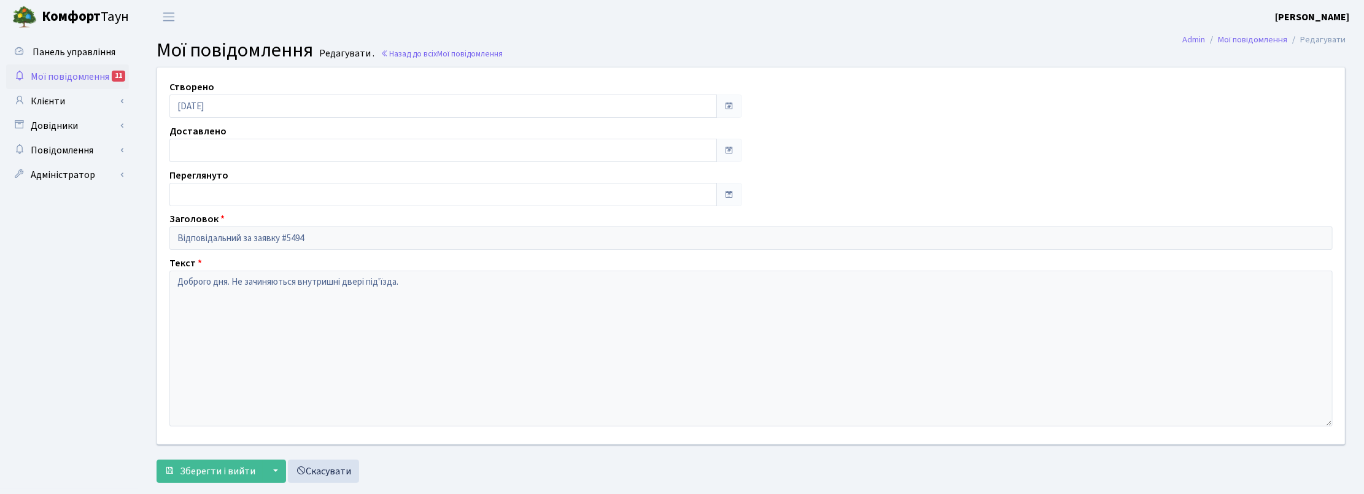
click at [74, 71] on span "Мої повідомлення" at bounding box center [70, 77] width 79 height 14
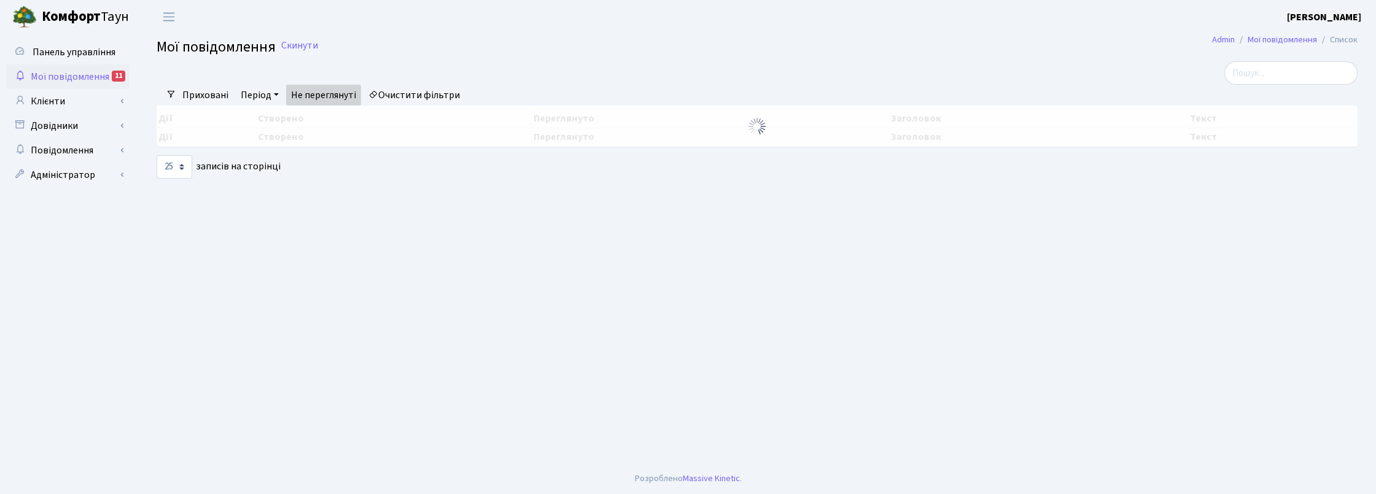
select select "25"
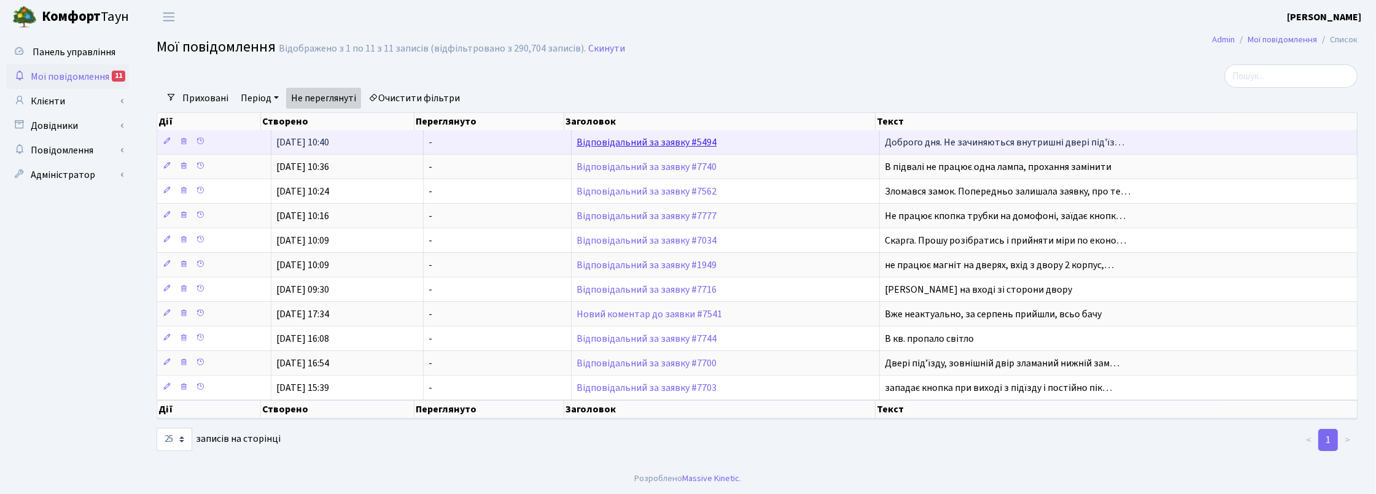
click at [618, 144] on link "Відповідальний за заявку #5494" at bounding box center [646, 143] width 140 height 14
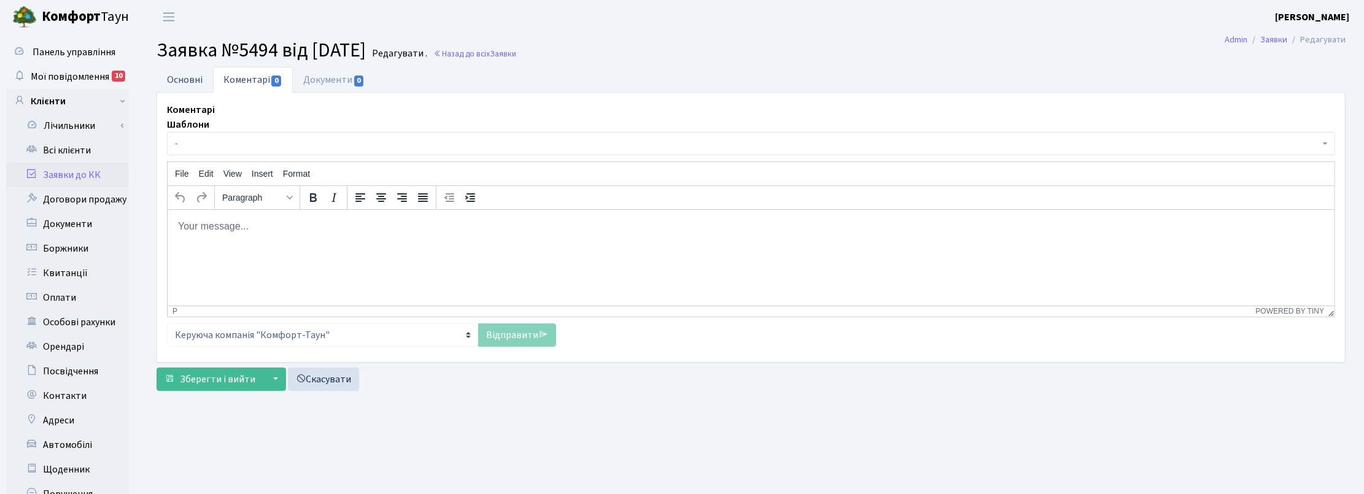
click at [186, 71] on link "Основні" at bounding box center [185, 79] width 56 height 25
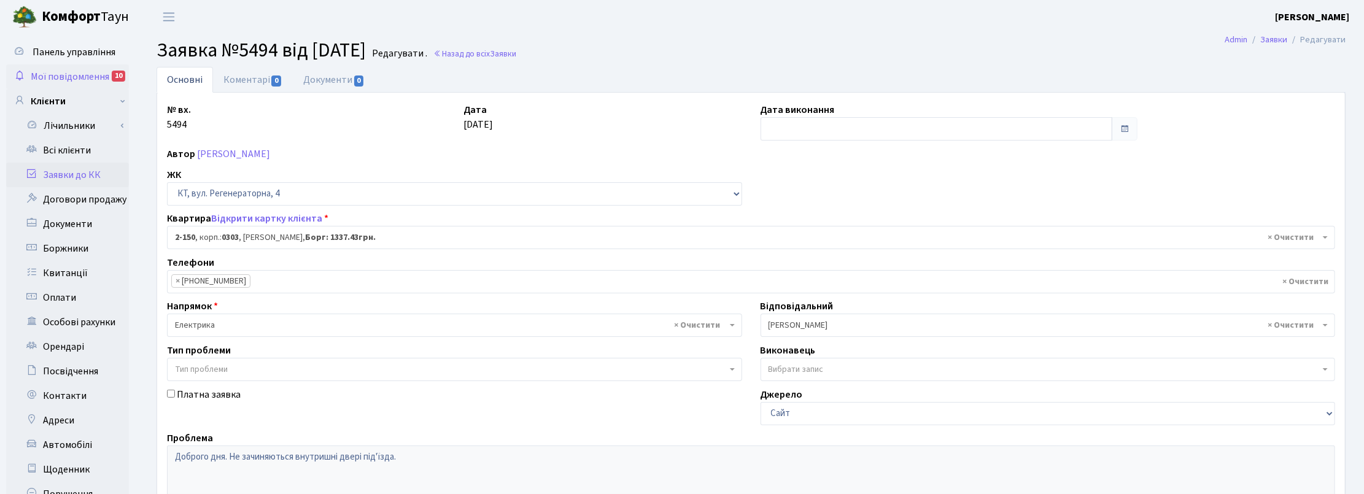
click at [62, 76] on span "Мої повідомлення" at bounding box center [70, 77] width 79 height 14
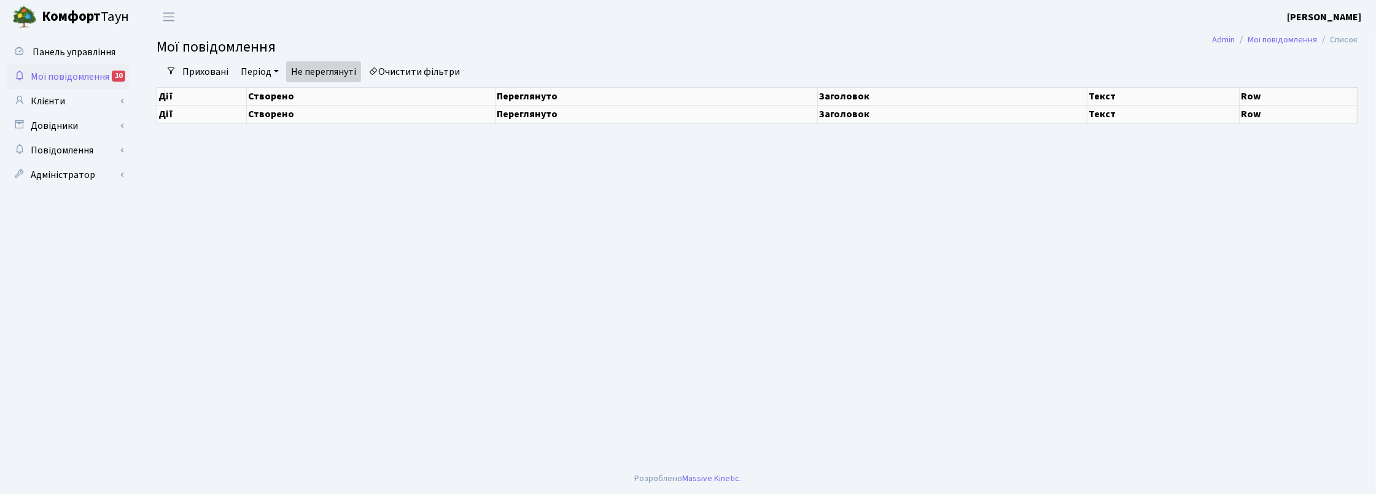
select select "25"
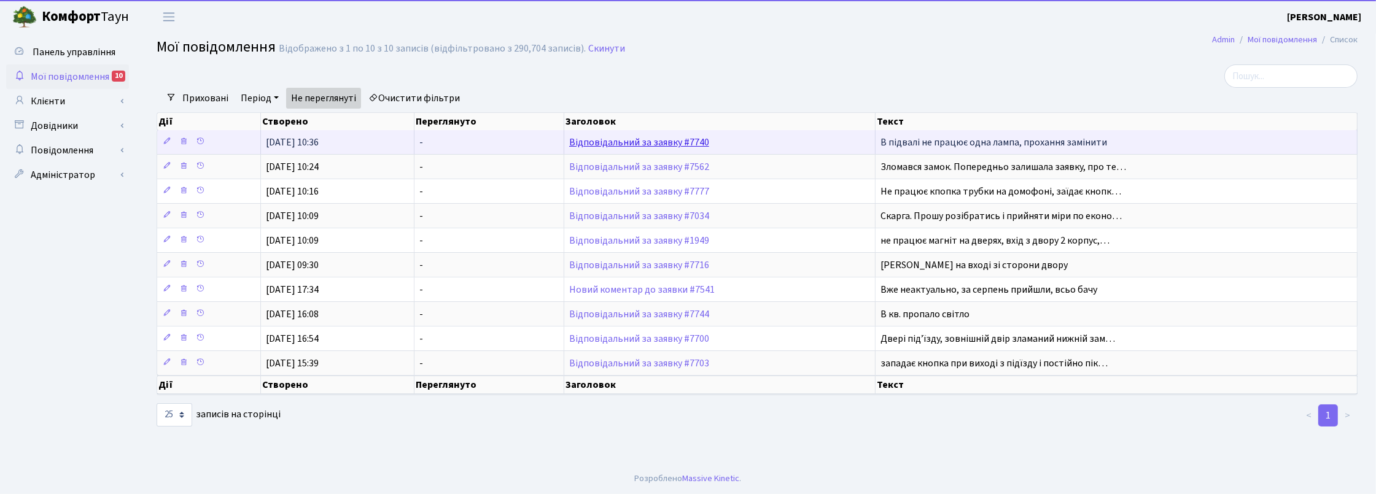
click at [597, 140] on link "Відповідальний за заявку #7740" at bounding box center [639, 143] width 140 height 14
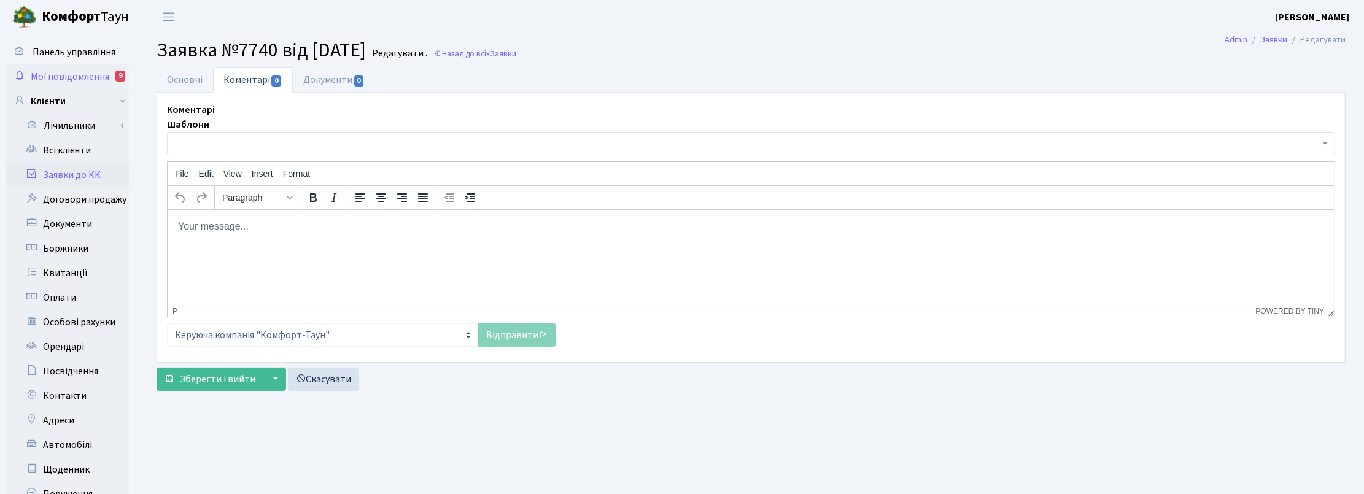
click at [83, 74] on span "Мої повідомлення" at bounding box center [70, 77] width 79 height 14
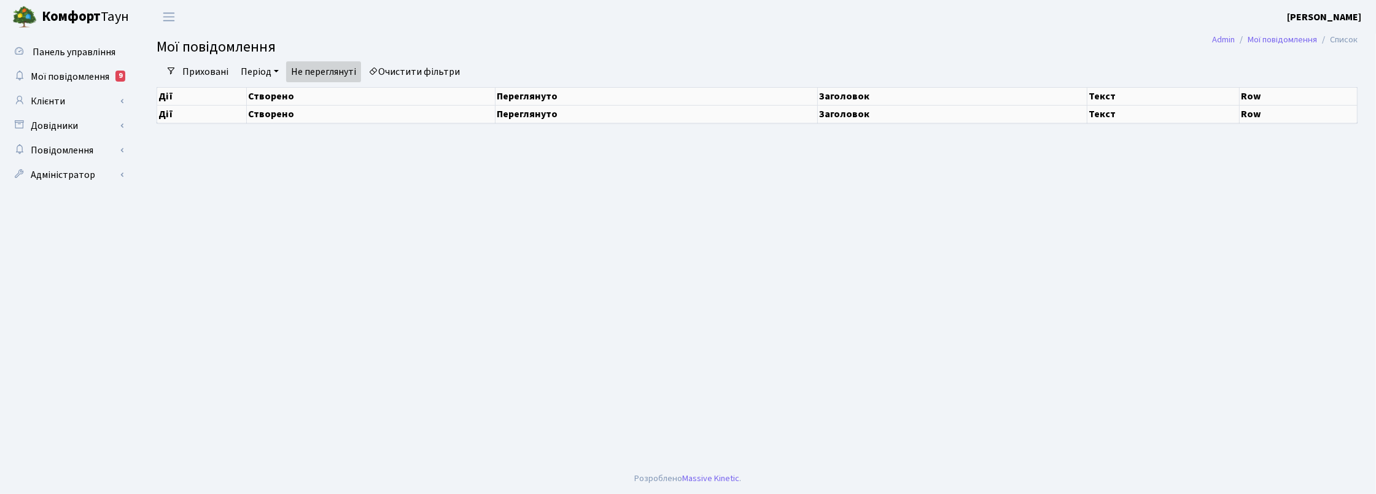
select select "25"
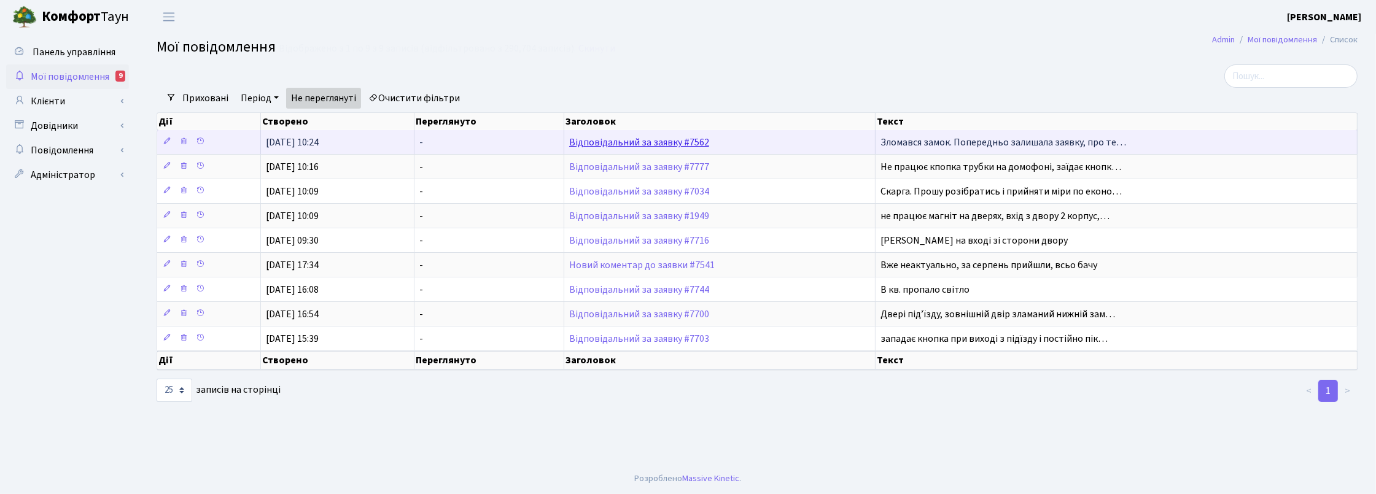
click at [642, 142] on link "Відповідальний за заявку #7562" at bounding box center [639, 143] width 140 height 14
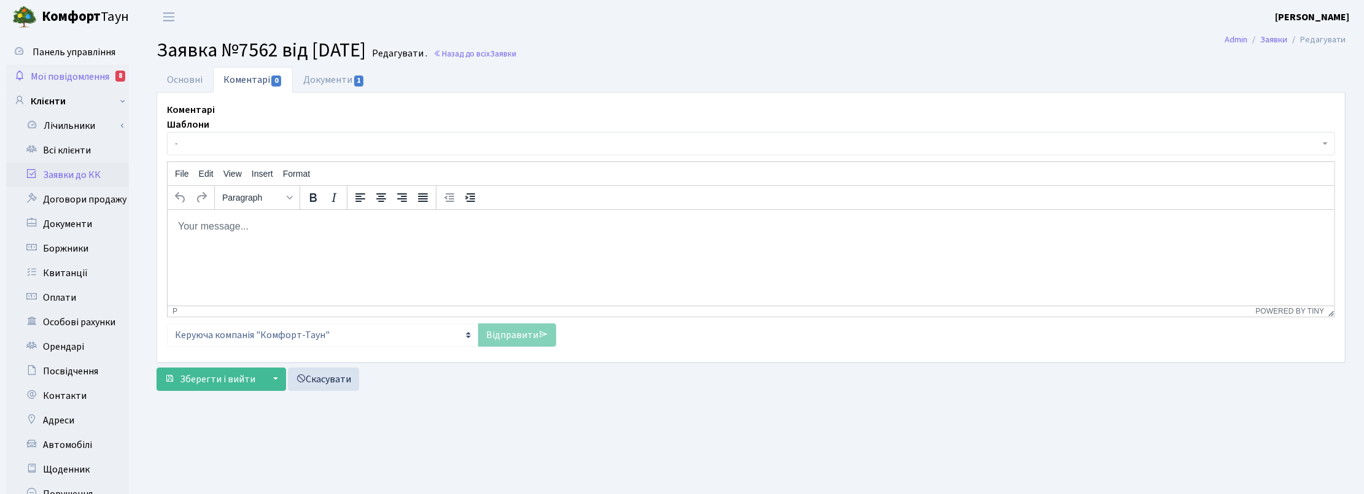
click at [96, 72] on span "Мої повідомлення" at bounding box center [70, 77] width 79 height 14
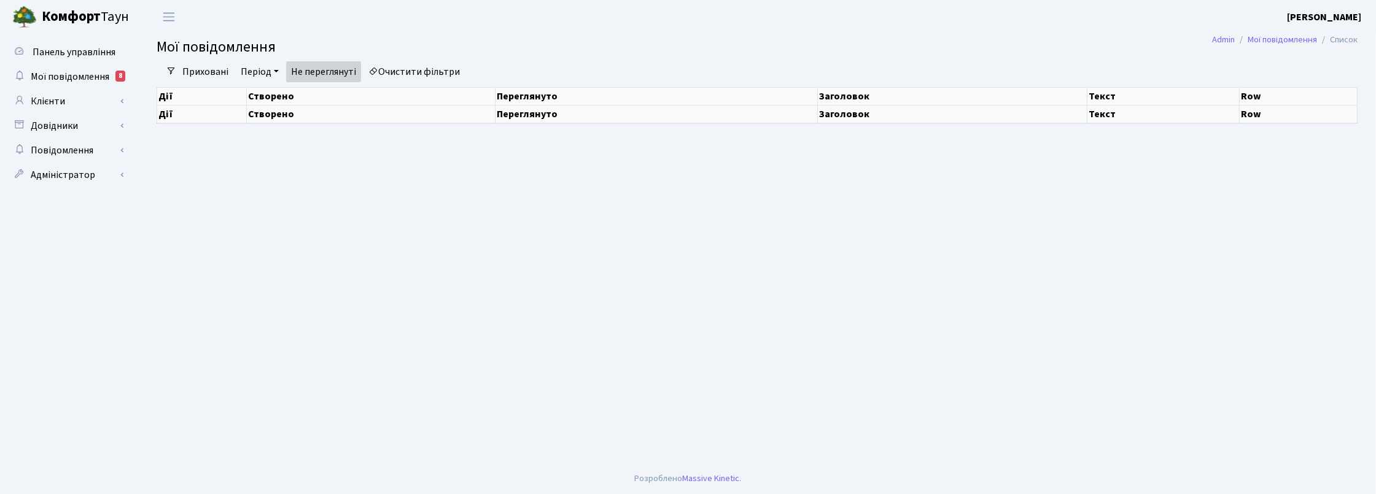
select select "25"
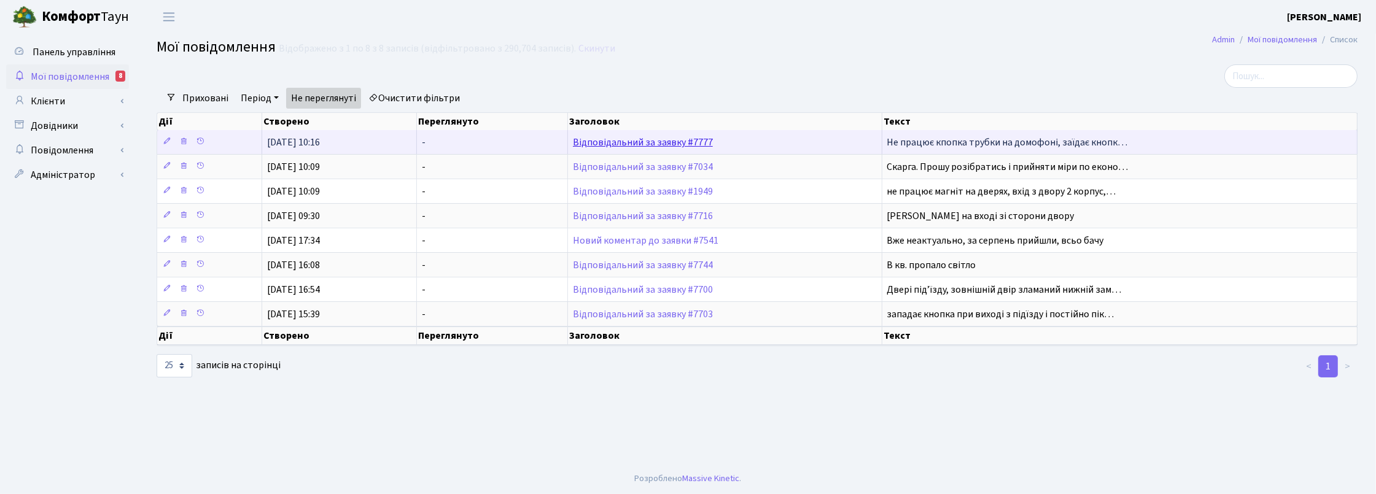
click at [635, 142] on link "Відповідальний за заявку #7777" at bounding box center [643, 143] width 140 height 14
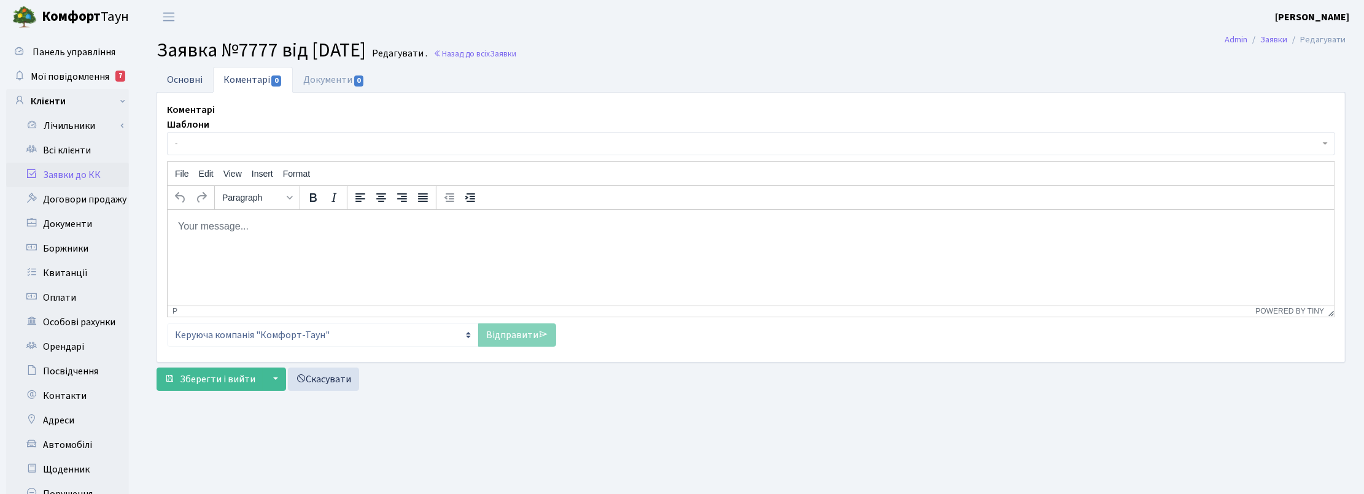
click at [181, 77] on link "Основні" at bounding box center [185, 79] width 56 height 25
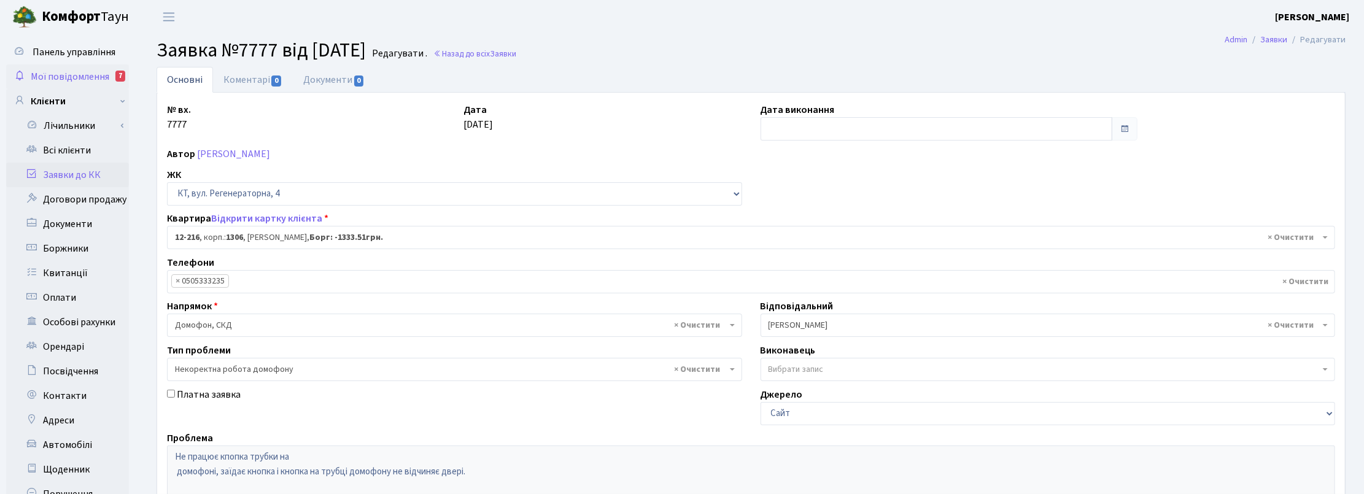
click at [86, 75] on span "Мої повідомлення" at bounding box center [70, 77] width 79 height 14
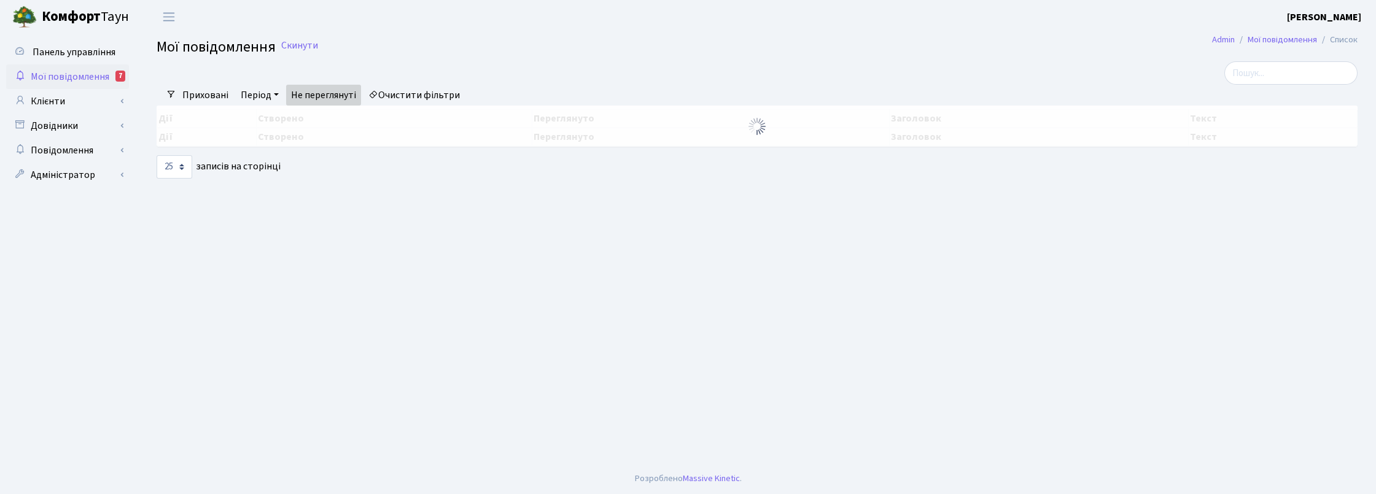
select select "25"
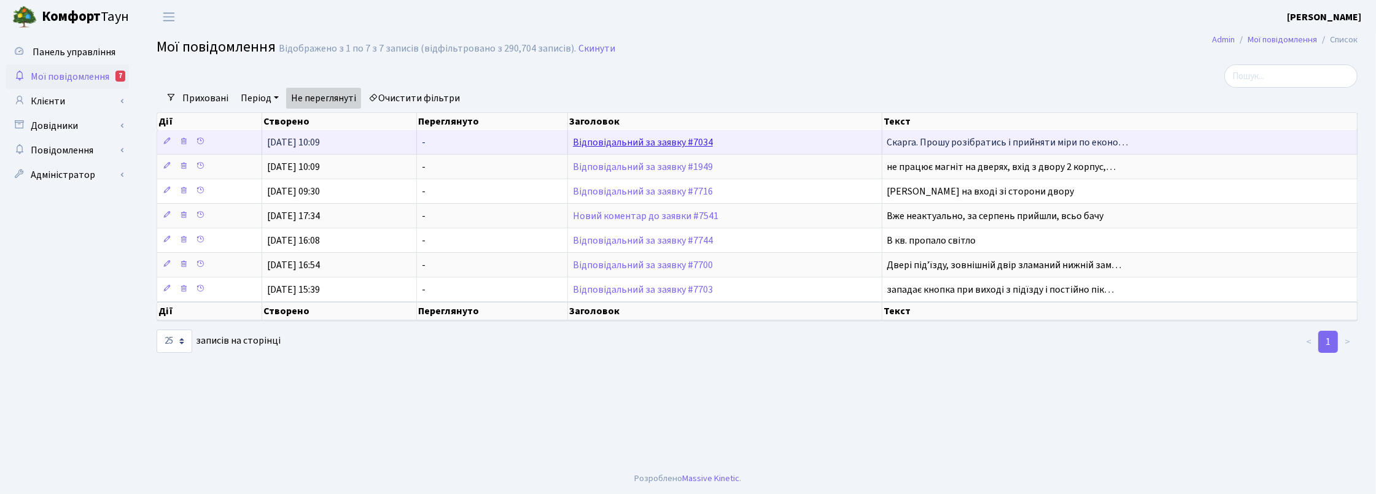
click at [640, 140] on link "Відповідальний за заявку #7034" at bounding box center [643, 143] width 140 height 14
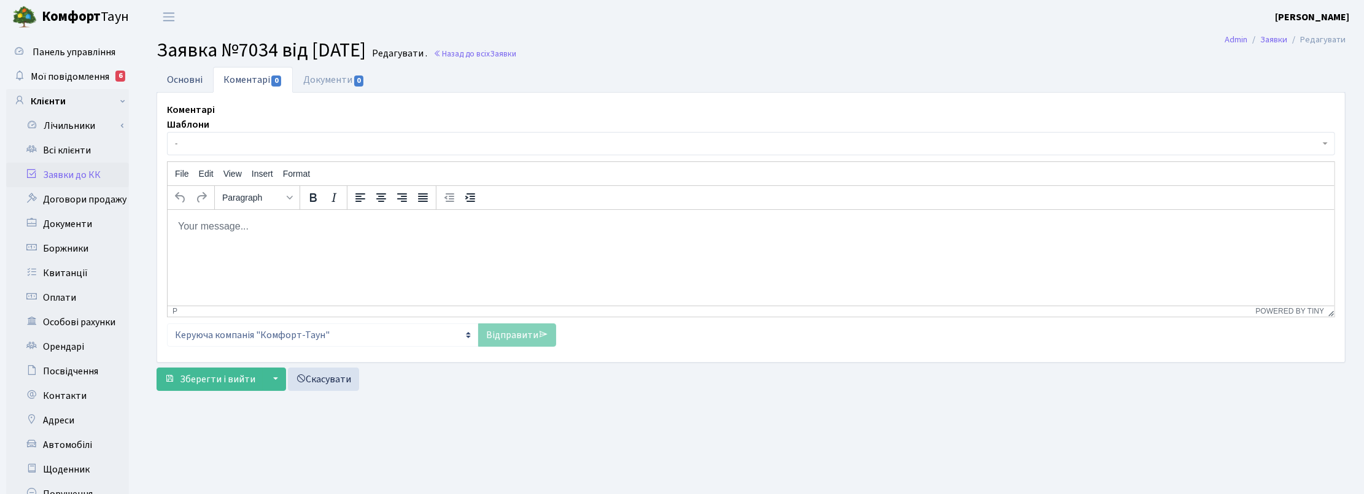
click at [177, 80] on link "Основні" at bounding box center [185, 79] width 56 height 25
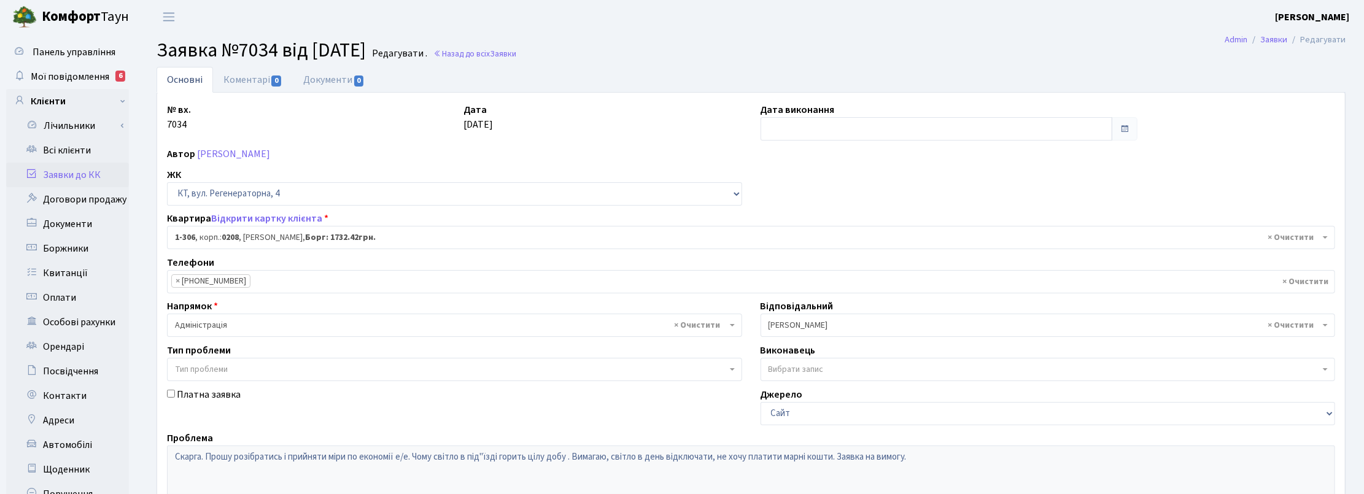
scroll to position [77, 0]
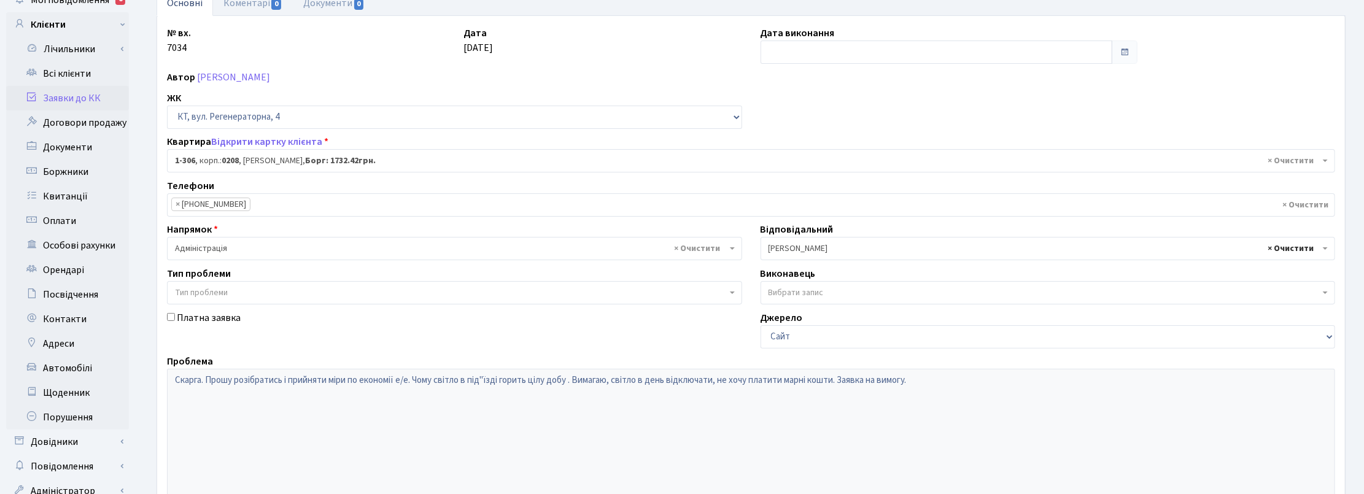
select select
click at [854, 118] on div "№ вх. 7034 Дата 15.08.2025 Дата виконання Автор Зуєва Світлана Диспечер ЖК - ТХ…" at bounding box center [751, 303] width 1187 height 554
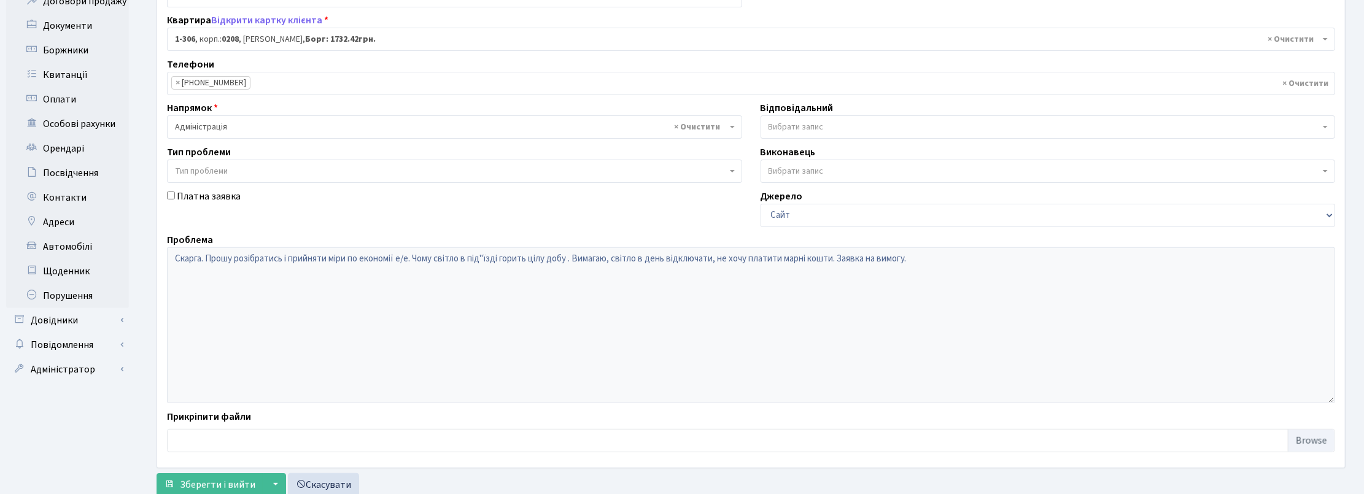
scroll to position [238, 0]
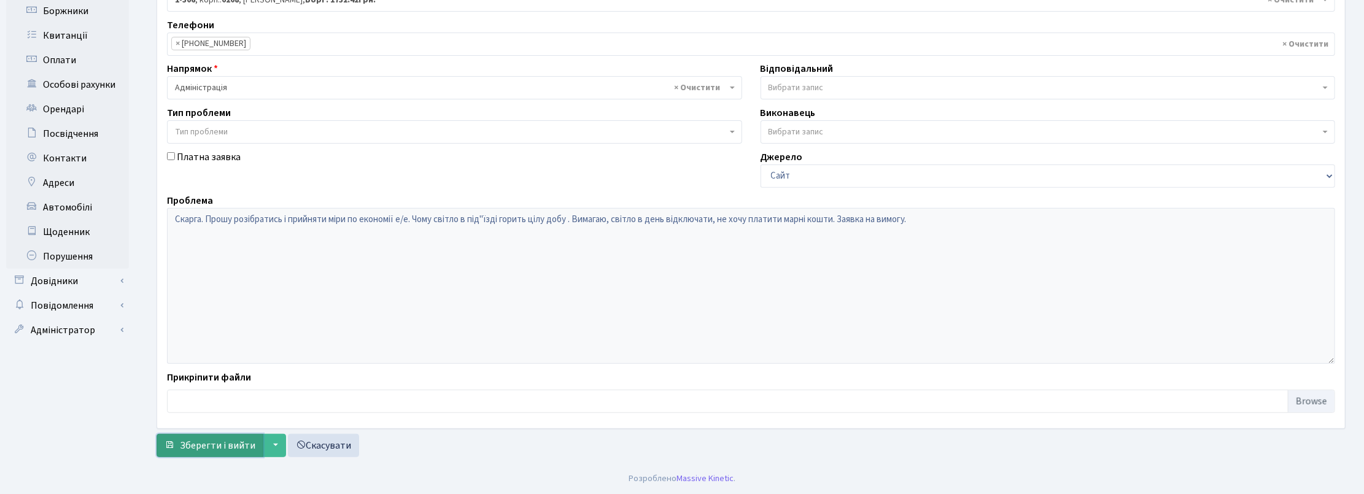
click at [220, 442] on span "Зберегти і вийти" at bounding box center [218, 446] width 76 height 14
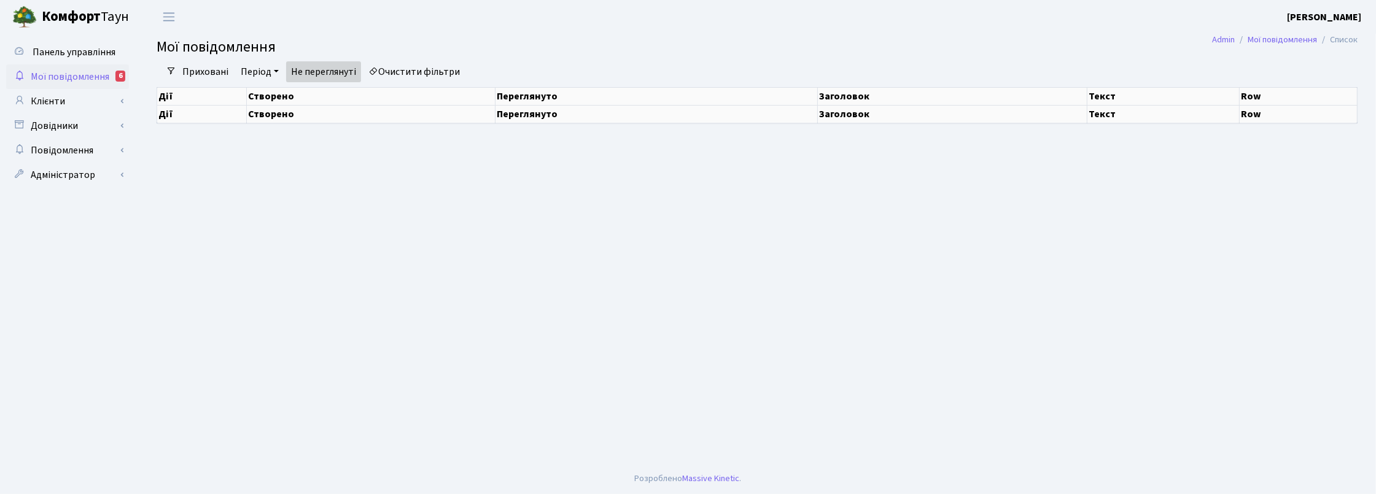
select select "25"
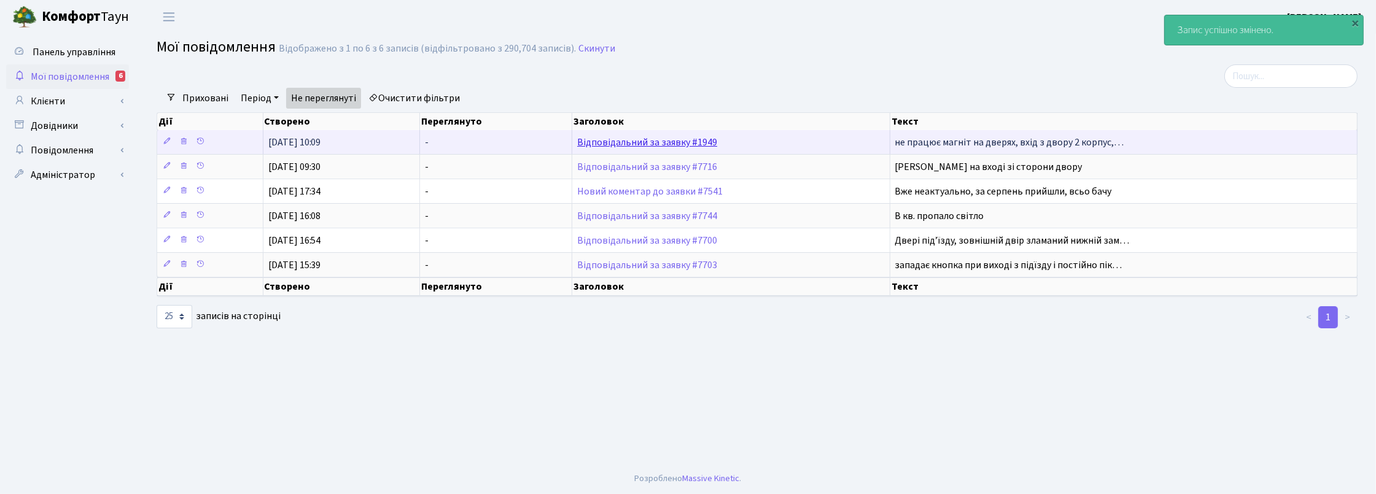
click at [673, 137] on link "Відповідальний за заявку #1949" at bounding box center [647, 143] width 140 height 14
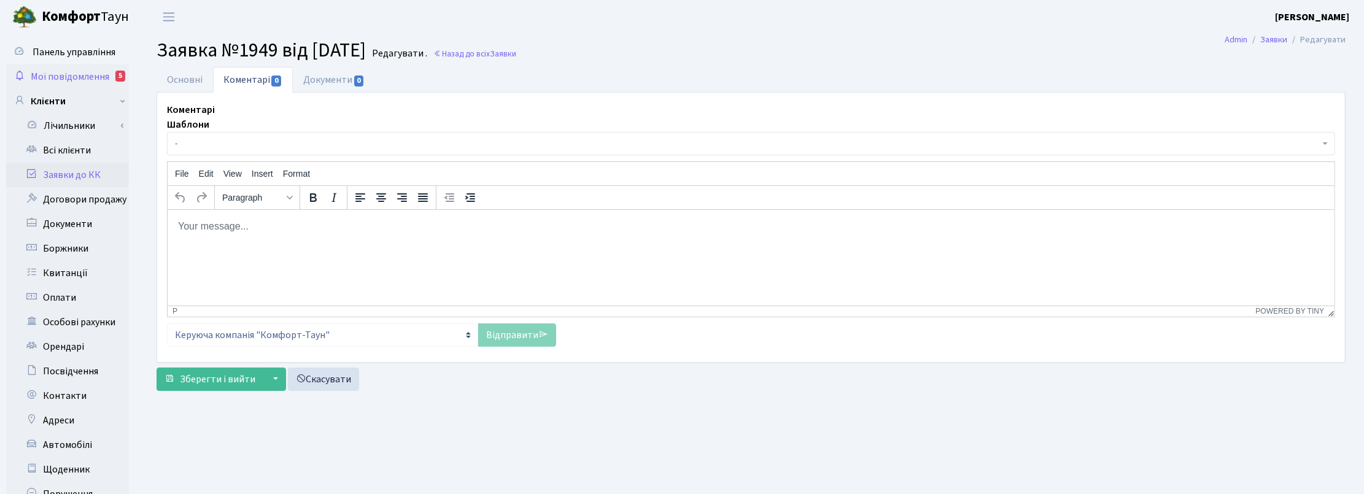
click at [91, 71] on span "Мої повідомлення" at bounding box center [70, 77] width 79 height 14
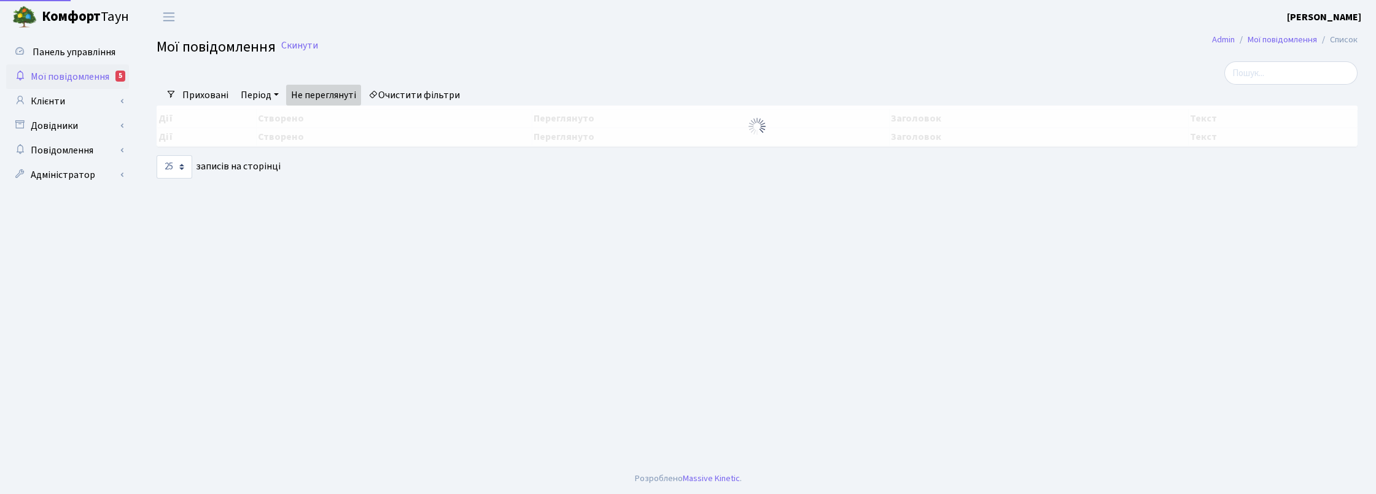
select select "25"
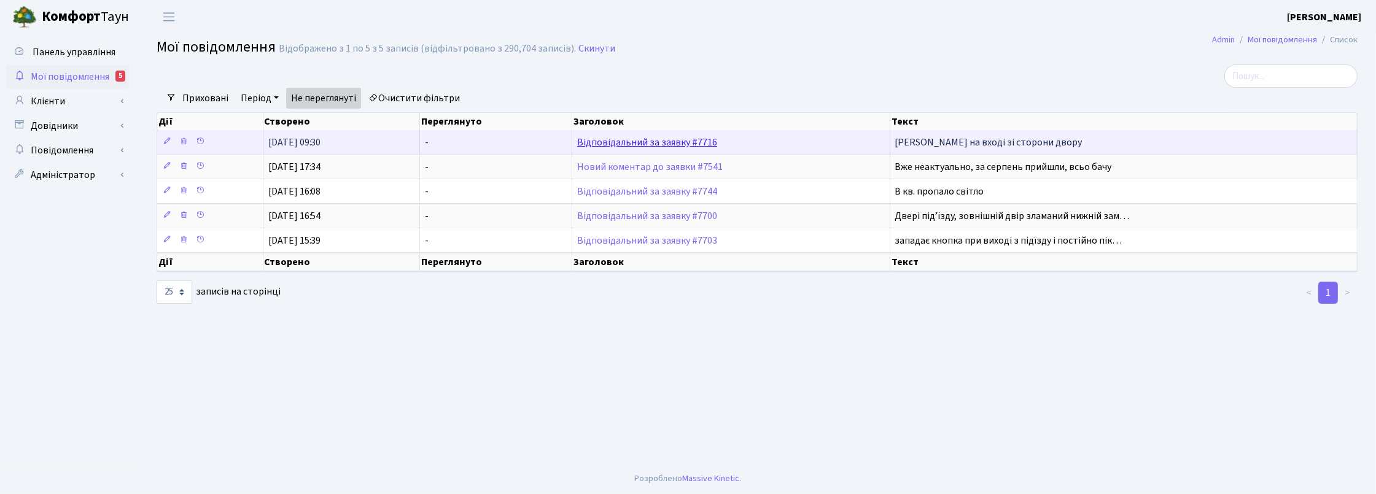
click at [654, 141] on link "Відповідальний за заявку #7716" at bounding box center [647, 143] width 140 height 14
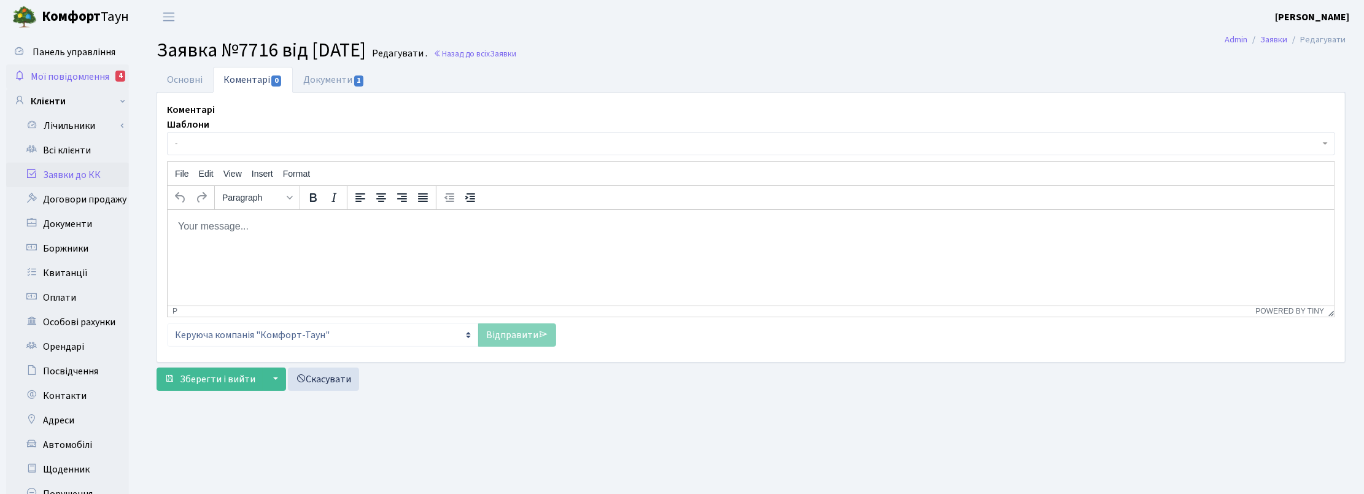
click at [96, 71] on span "Мої повідомлення" at bounding box center [70, 77] width 79 height 14
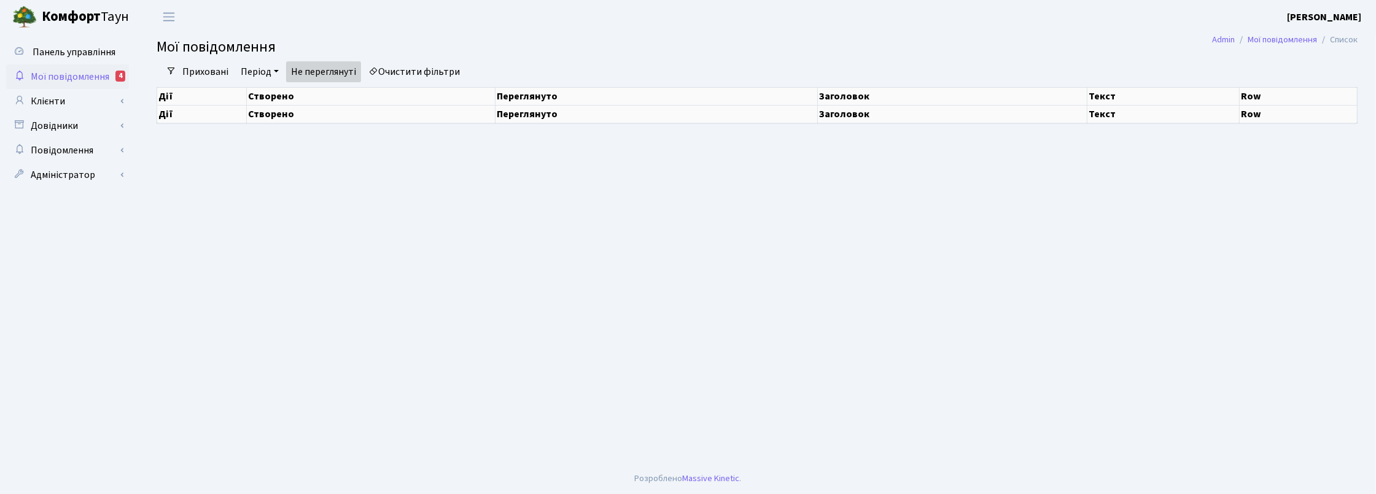
select select "25"
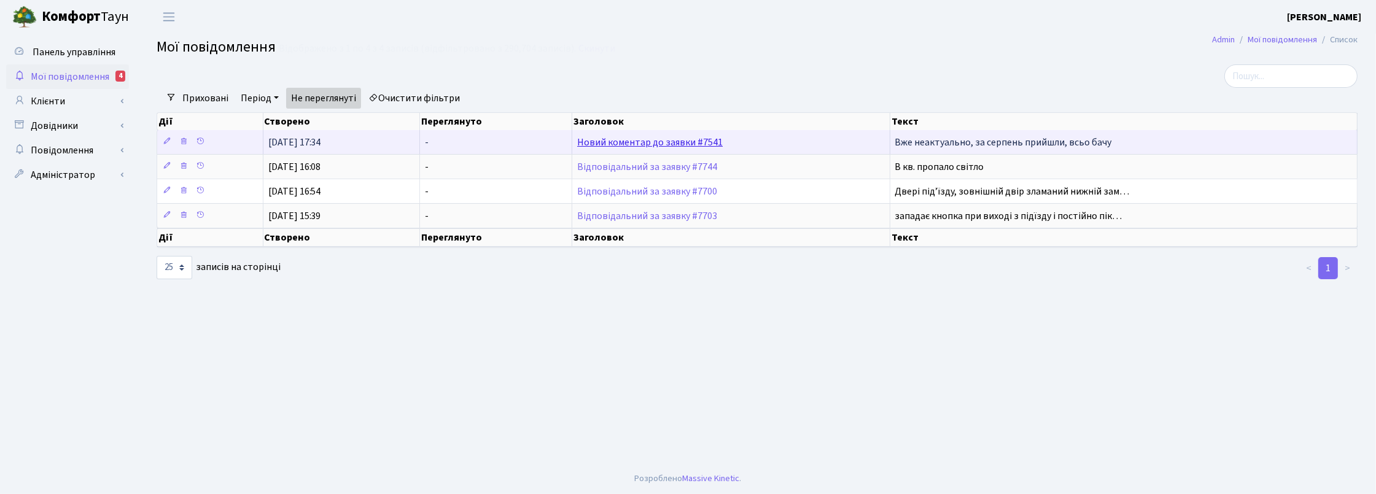
click at [677, 145] on link "Новий коментар до заявки #7541" at bounding box center [650, 143] width 146 height 14
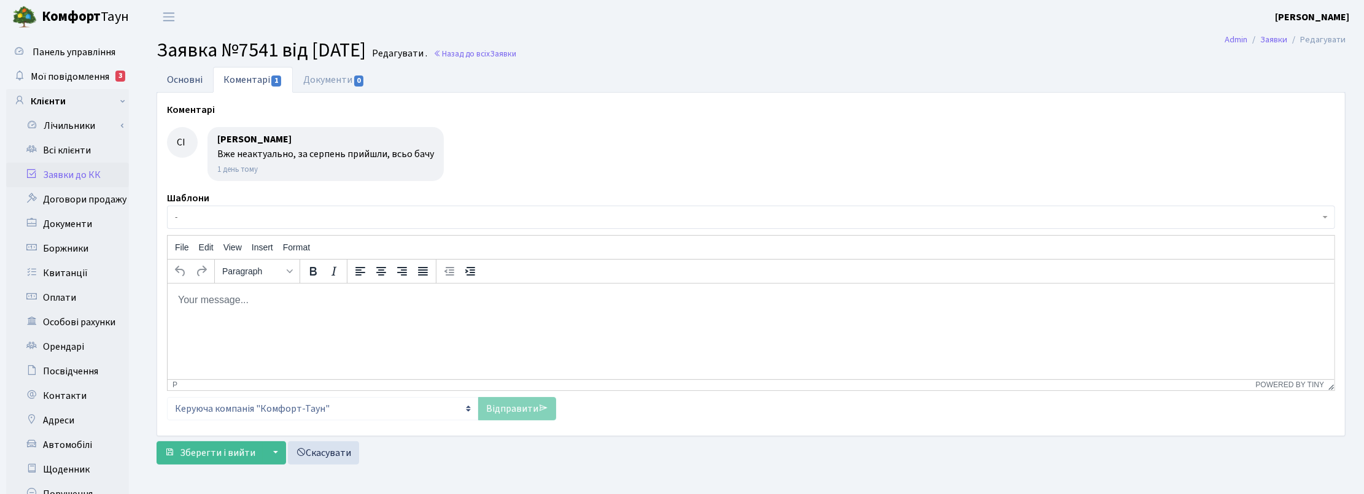
click at [180, 78] on link "Основні" at bounding box center [185, 79] width 56 height 25
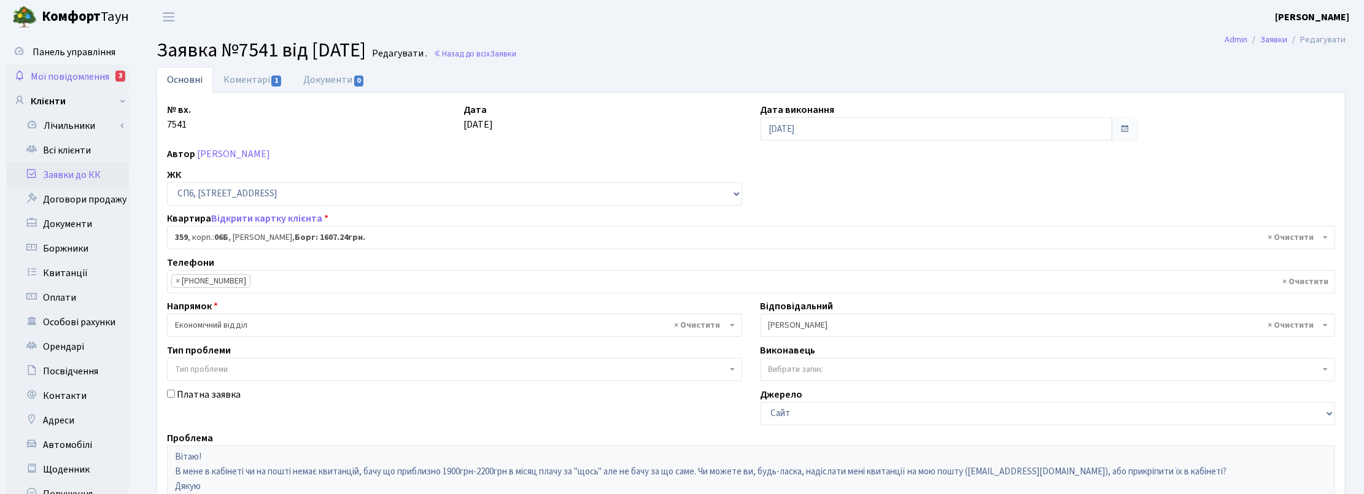
click at [55, 77] on span "Мої повідомлення" at bounding box center [70, 77] width 79 height 14
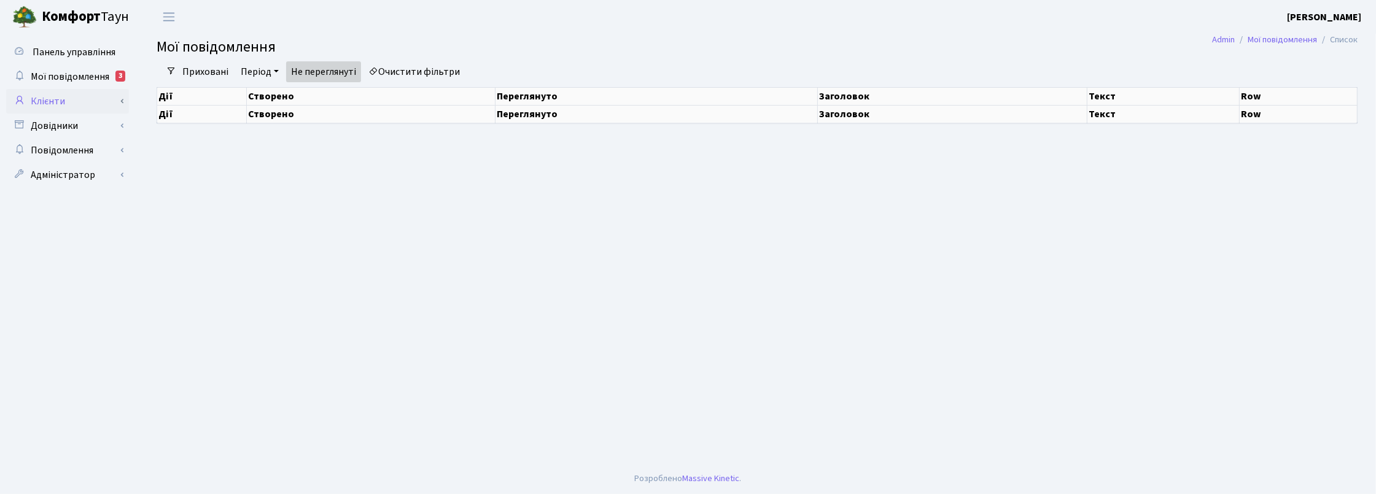
select select "25"
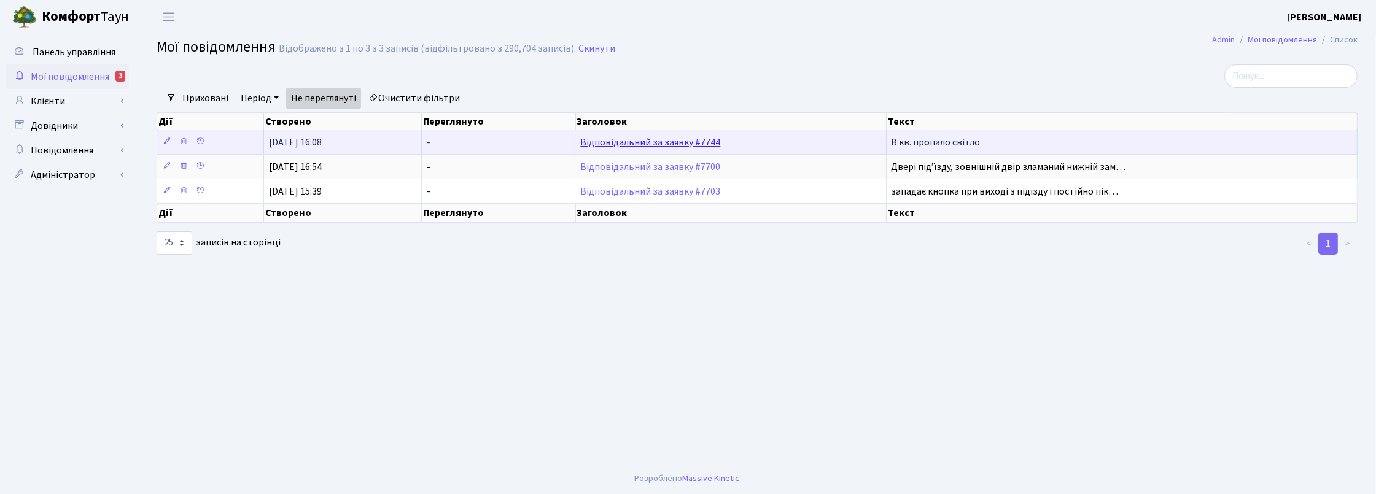
click at [664, 142] on link "Відповідальний за заявку #7744" at bounding box center [650, 143] width 140 height 14
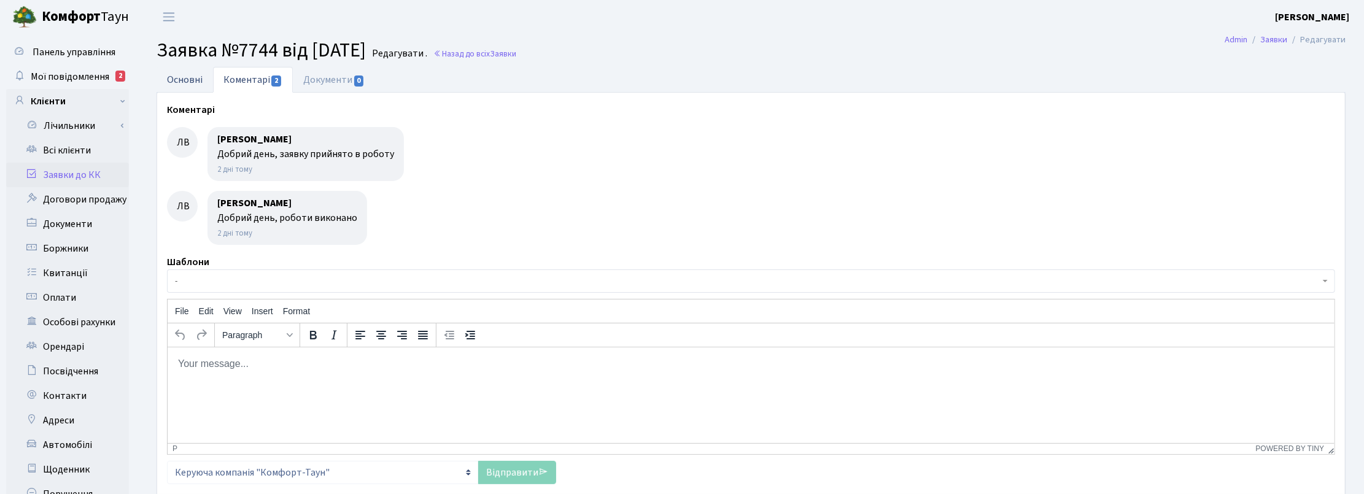
click at [190, 72] on link "Основні" at bounding box center [185, 79] width 56 height 25
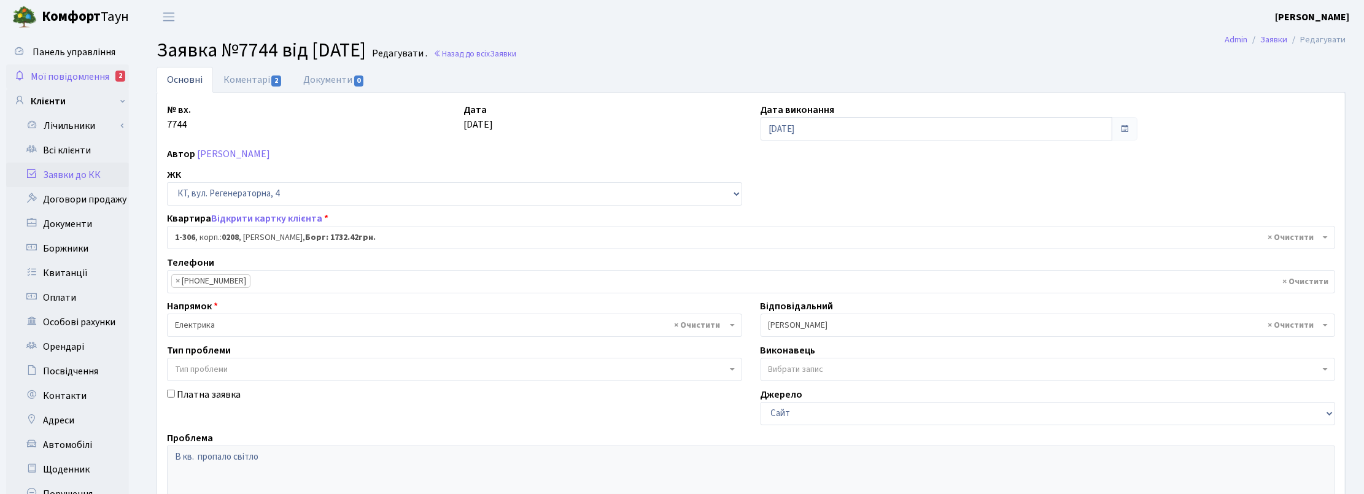
click at [55, 70] on span "Мої повідомлення" at bounding box center [70, 77] width 79 height 14
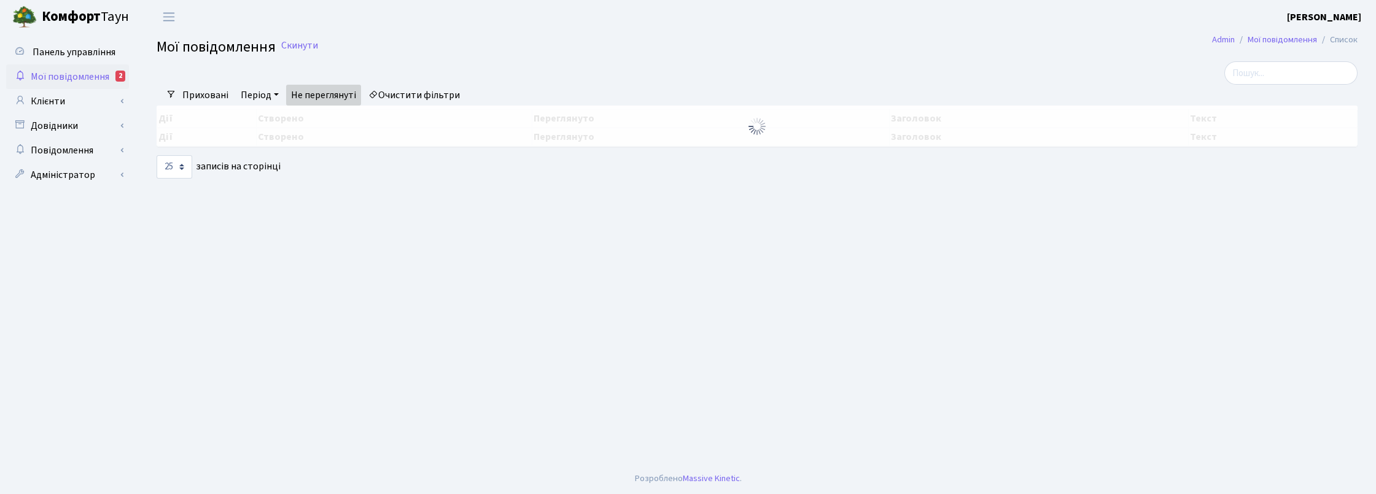
select select "25"
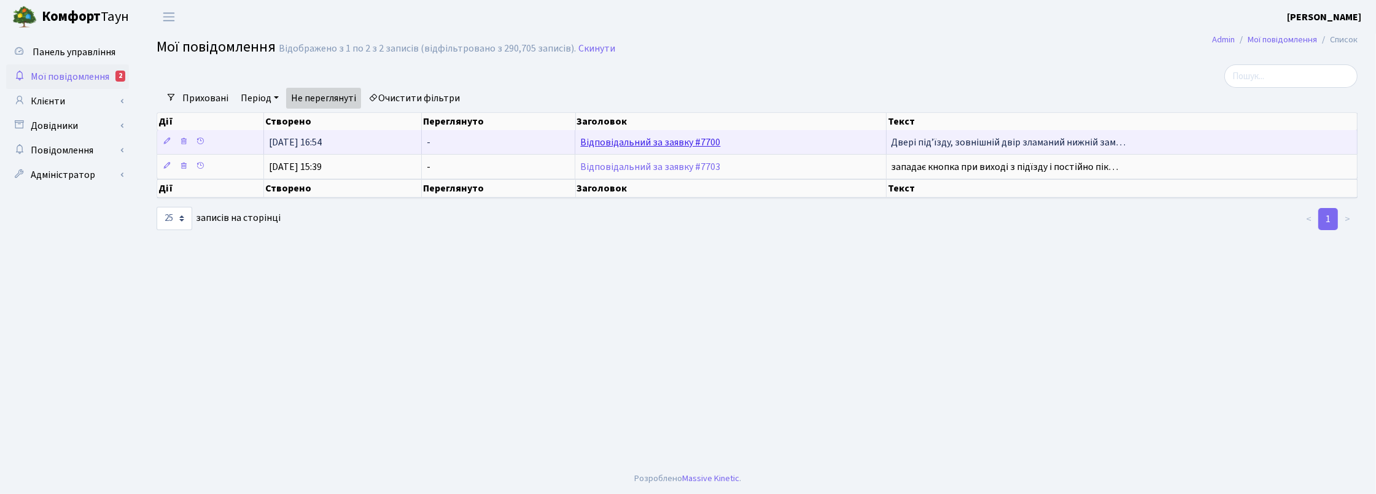
click at [680, 145] on link "Відповідальний за заявку #7700" at bounding box center [650, 143] width 140 height 14
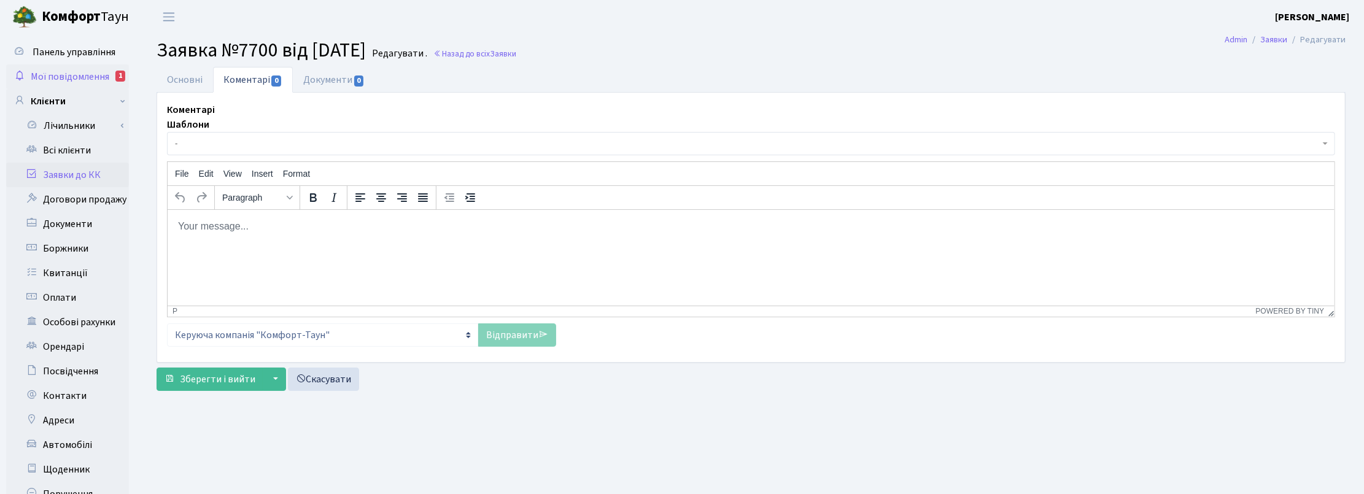
click at [78, 75] on span "Мої повідомлення" at bounding box center [70, 77] width 79 height 14
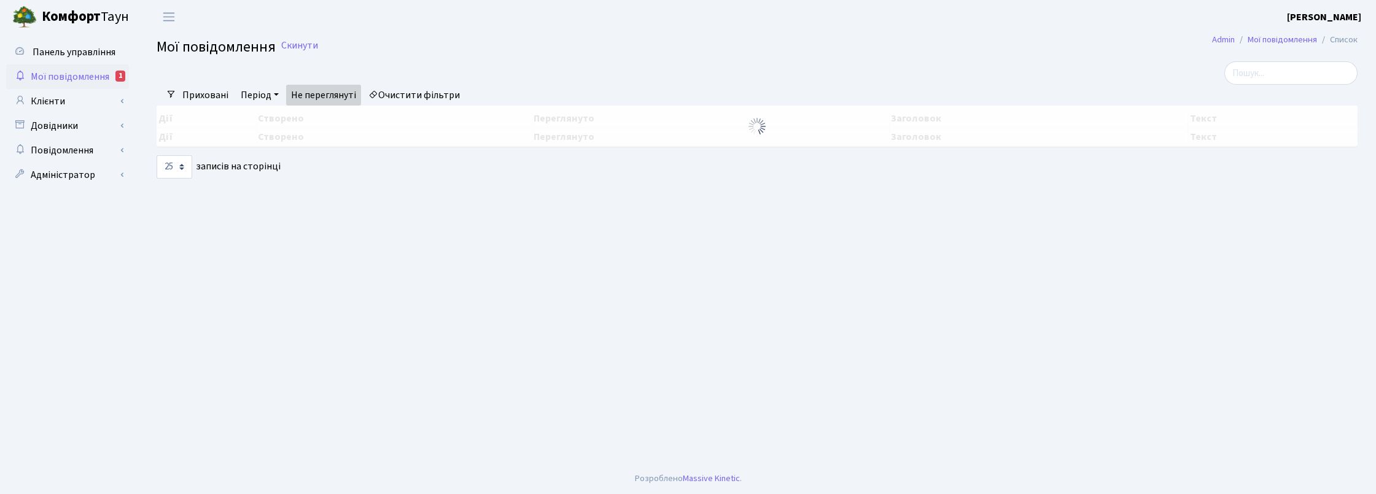
select select "25"
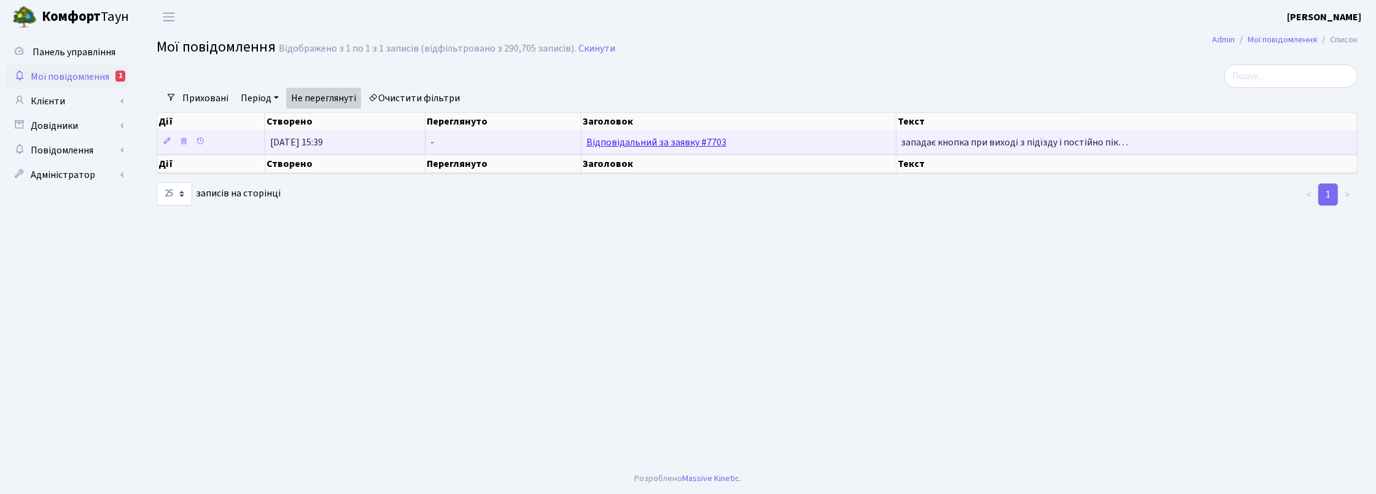
click at [637, 142] on link "Відповідальний за заявку #7703" at bounding box center [656, 143] width 140 height 14
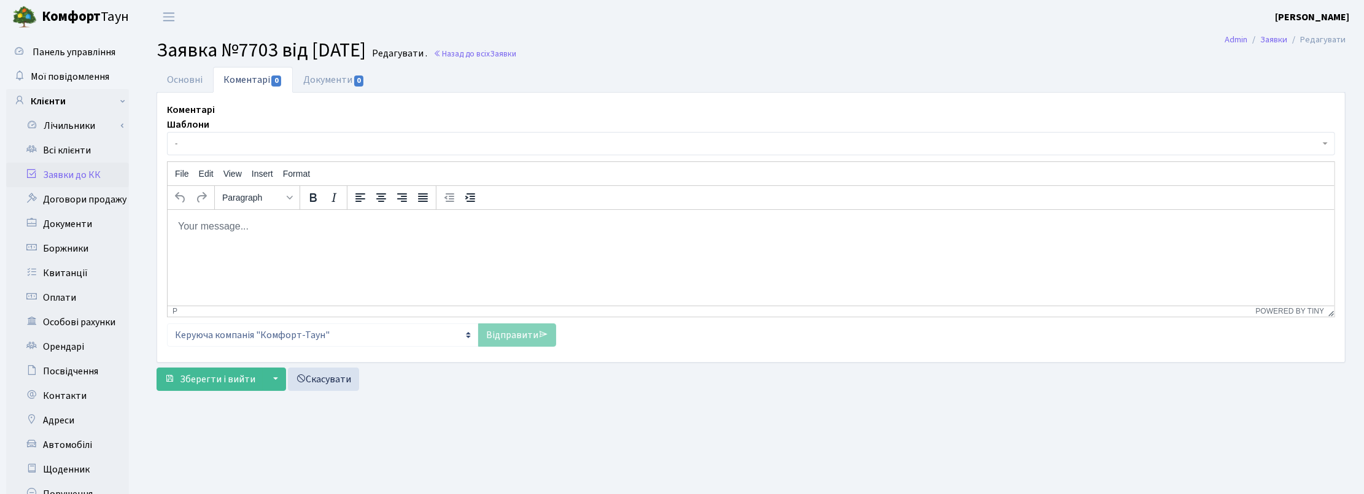
click at [69, 171] on link "Заявки до КК" at bounding box center [67, 175] width 123 height 25
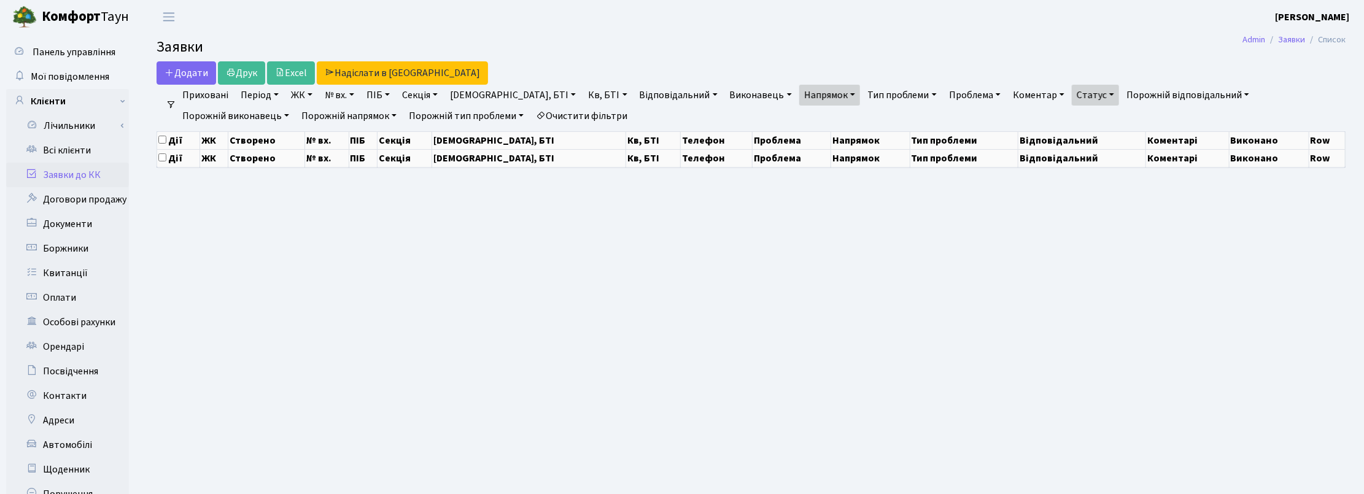
select select "25"
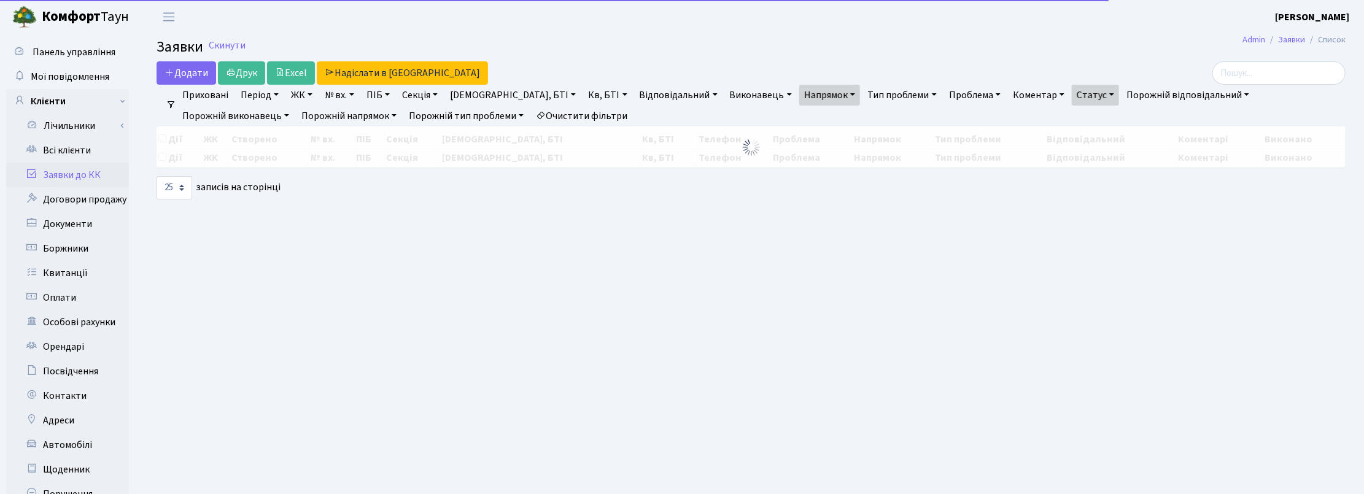
click at [700, 56] on h2 "Заявки Скинути" at bounding box center [751, 48] width 1189 height 18
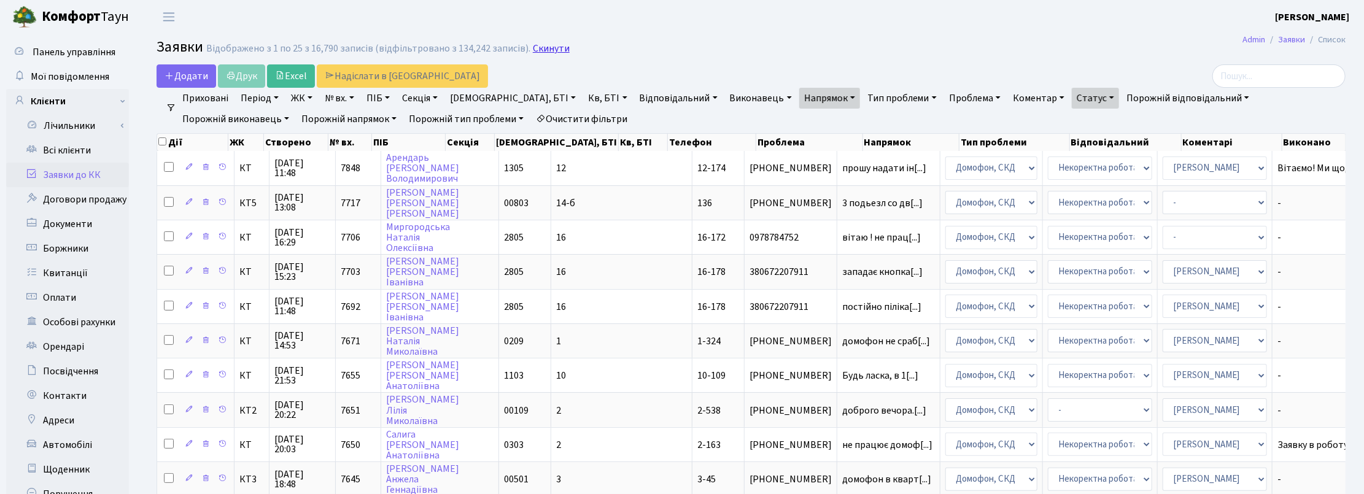
click at [546, 43] on link "Скинути" at bounding box center [551, 49] width 37 height 12
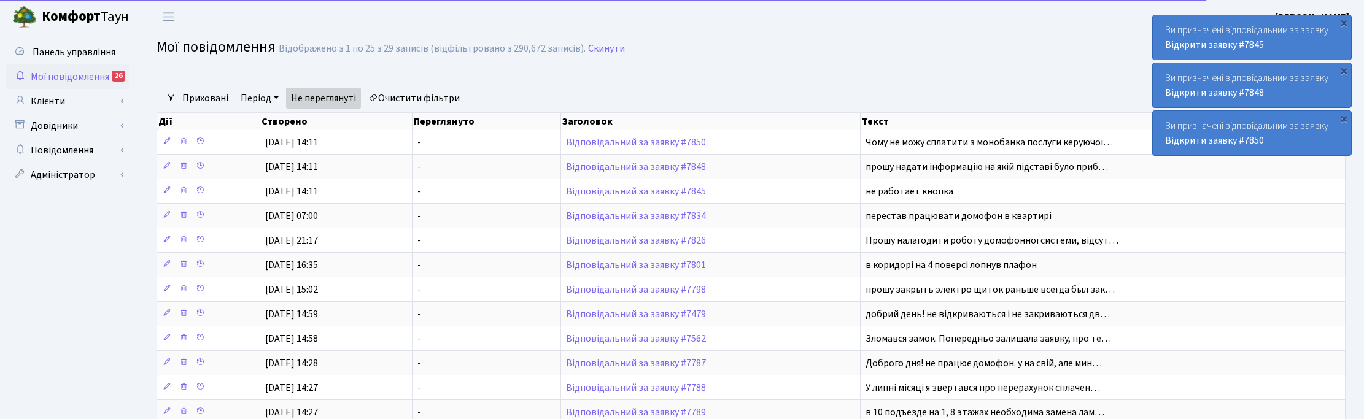
select select "25"
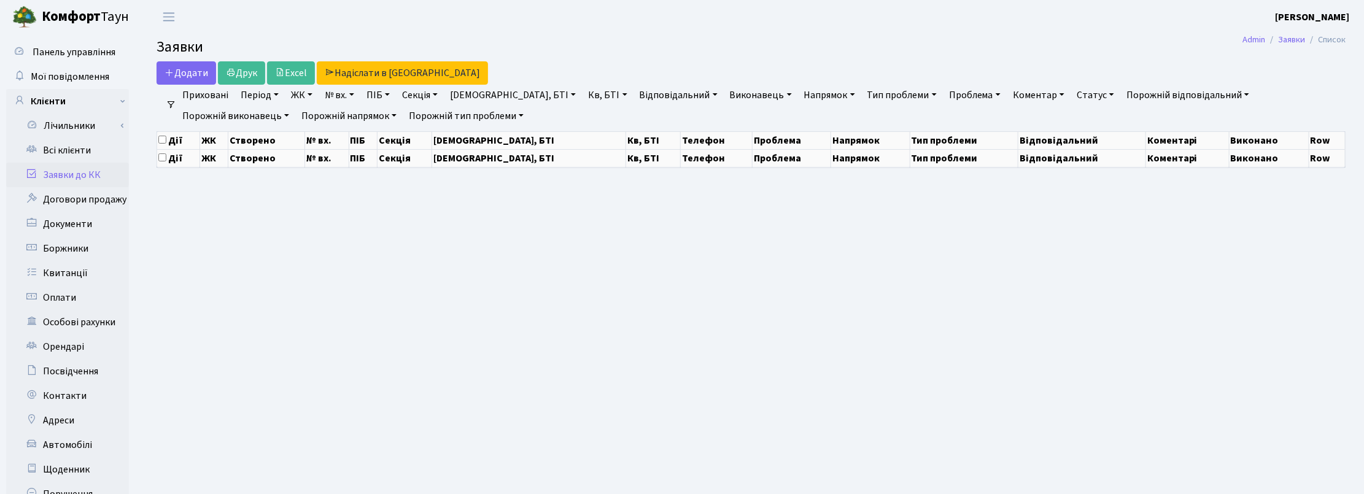
select select "25"
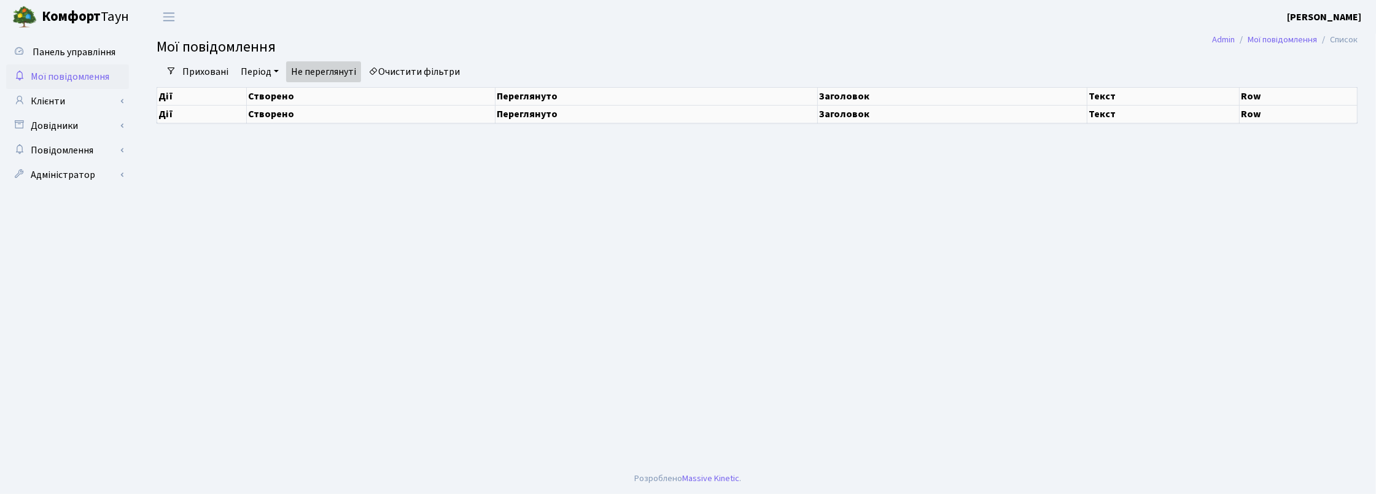
select select "25"
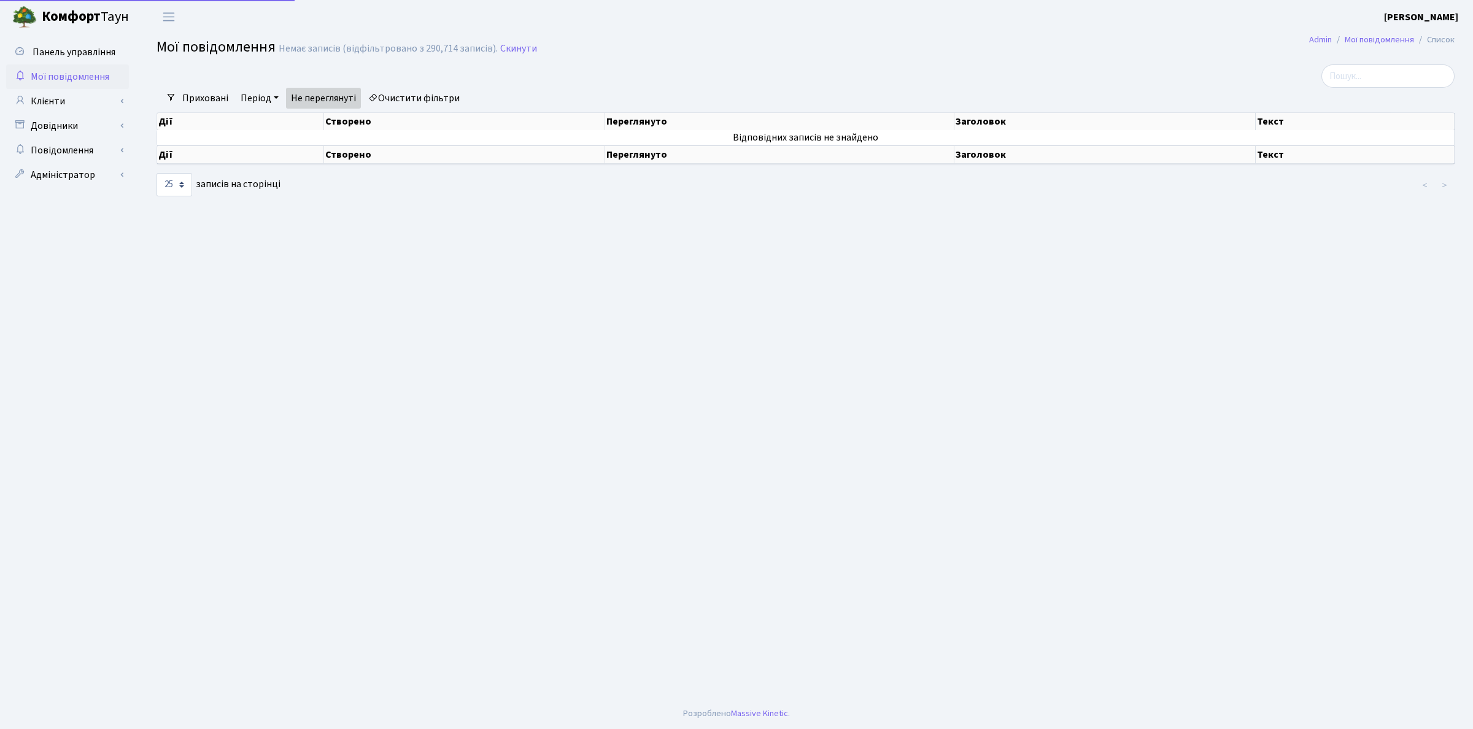
select select "25"
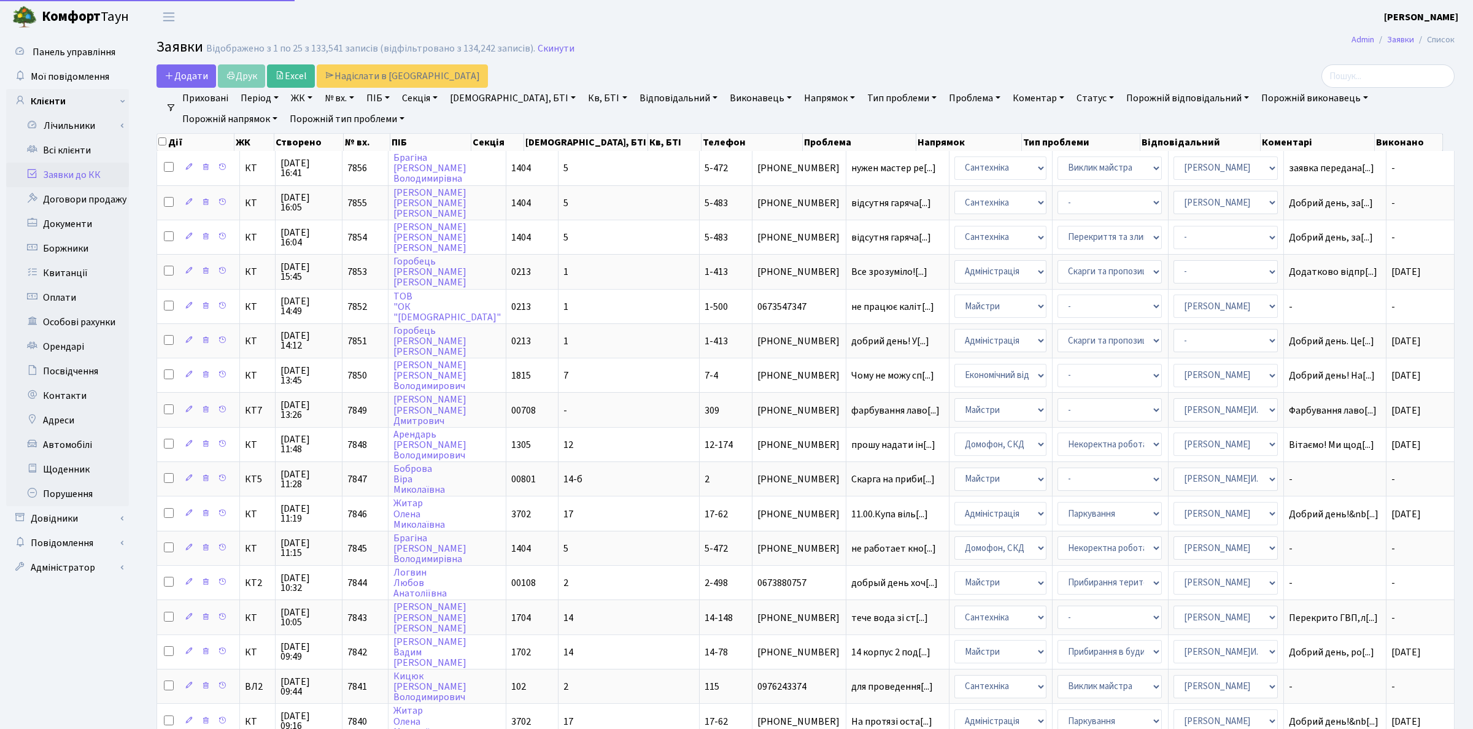
select select "25"
